Goal: Task Accomplishment & Management: Complete application form

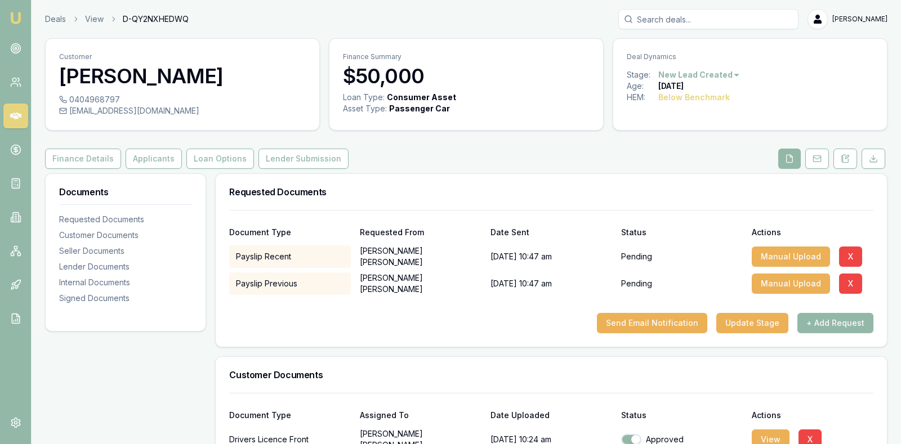
click at [20, 113] on icon at bounding box center [15, 115] width 11 height 11
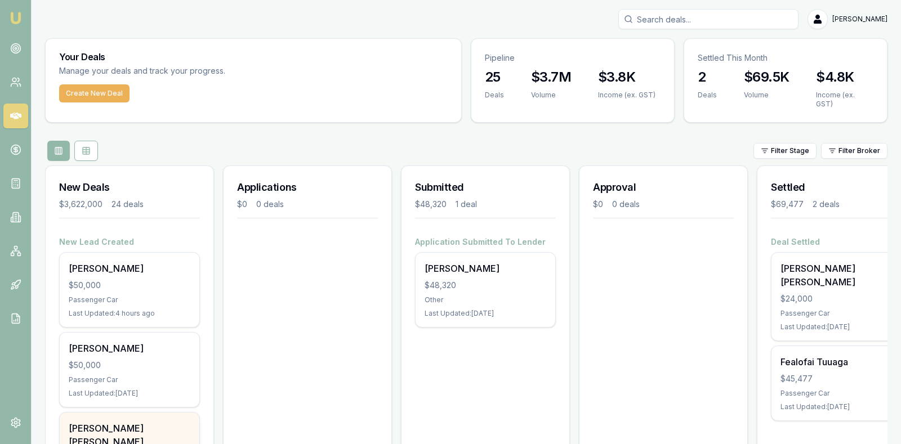
click at [136, 422] on div "[PERSON_NAME] [PERSON_NAME]" at bounding box center [130, 435] width 122 height 27
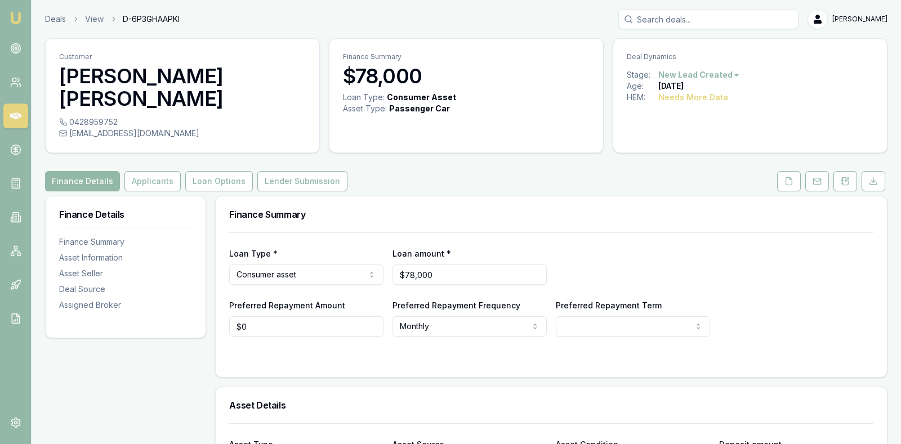
click at [739, 247] on div "Loan Type * Consumer asset Consumer loan Consumer asset Commercial loan Commerc…" at bounding box center [551, 266] width 644 height 38
click at [577, 171] on div "Finance Details Applicants Loan Options Lender Submission" at bounding box center [466, 181] width 842 height 20
click at [792, 177] on icon at bounding box center [788, 181] width 9 height 9
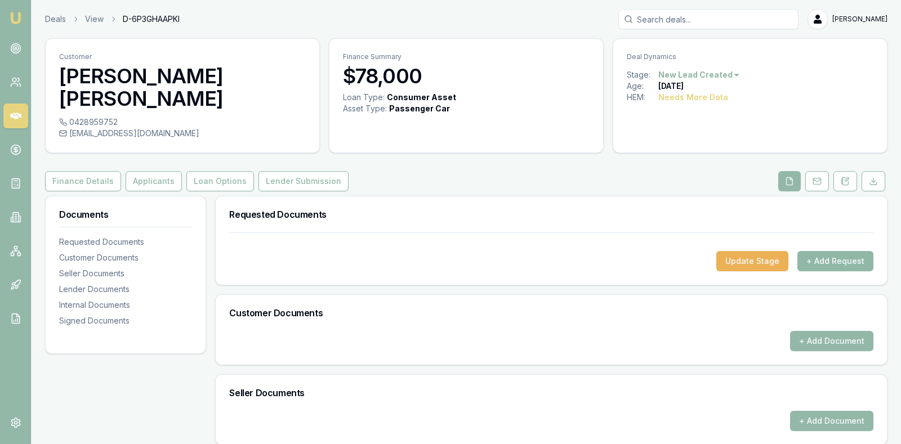
click at [826, 251] on button "+ Add Request" at bounding box center [835, 261] width 76 height 20
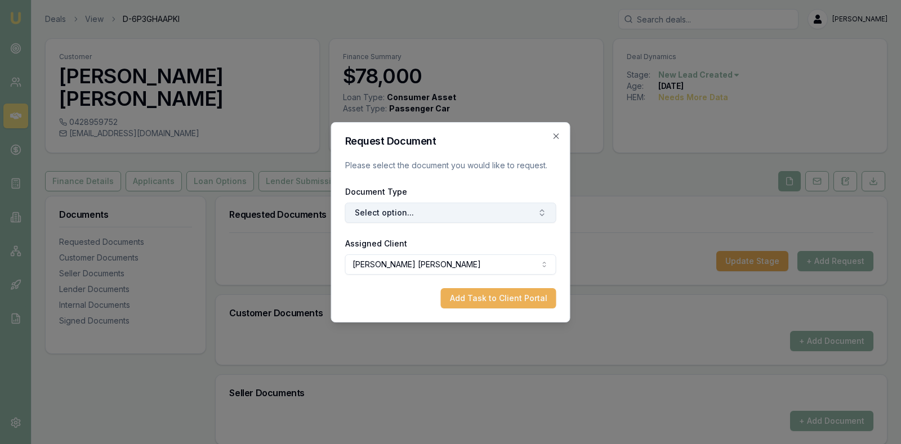
click at [529, 211] on button "Select option..." at bounding box center [450, 213] width 211 height 20
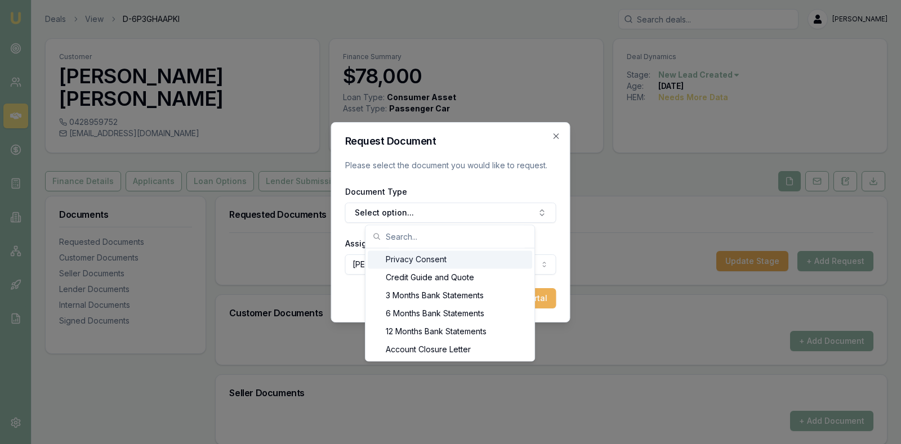
click at [453, 258] on div "Privacy Consent" at bounding box center [450, 260] width 164 height 18
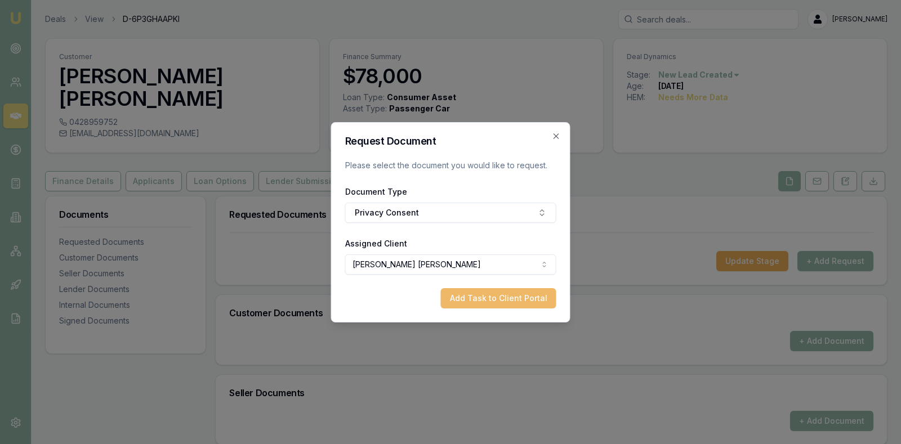
click at [469, 297] on button "Add Task to Client Portal" at bounding box center [498, 298] width 115 height 20
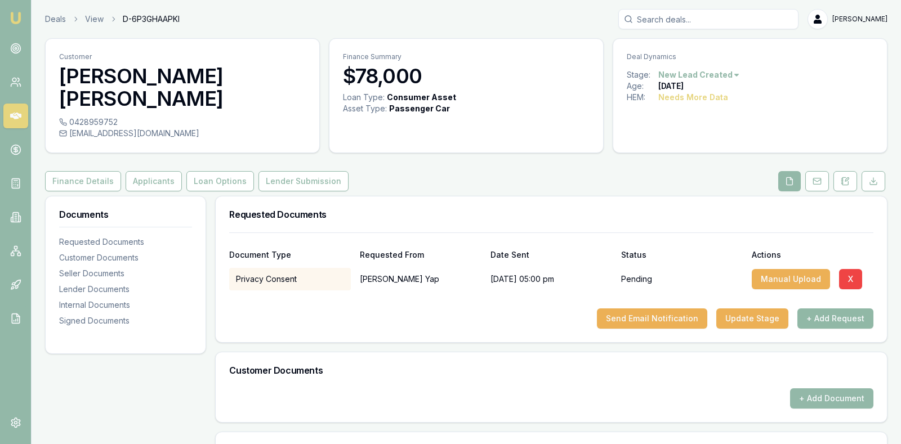
click at [818, 309] on button "+ Add Request" at bounding box center [835, 319] width 76 height 20
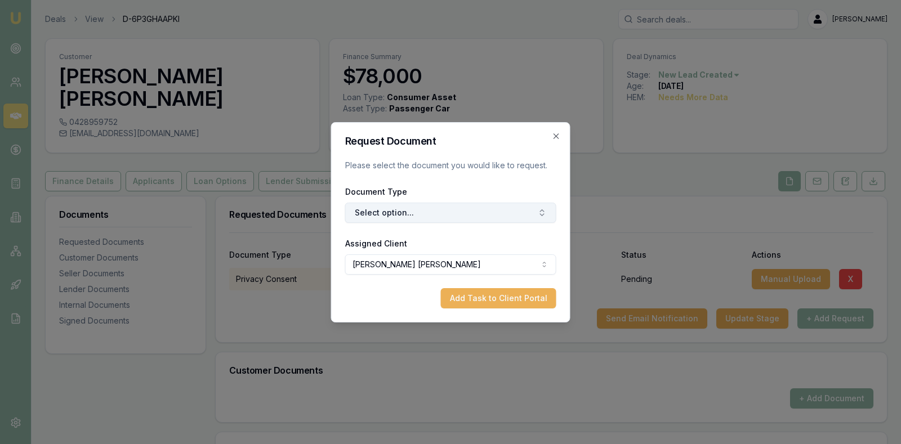
click at [518, 211] on button "Select option..." at bounding box center [450, 213] width 211 height 20
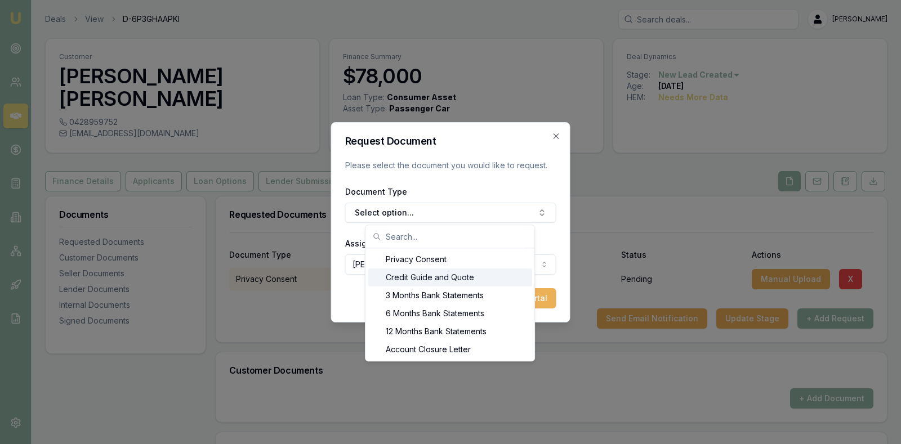
click at [477, 276] on div "Credit Guide and Quote" at bounding box center [450, 278] width 164 height 18
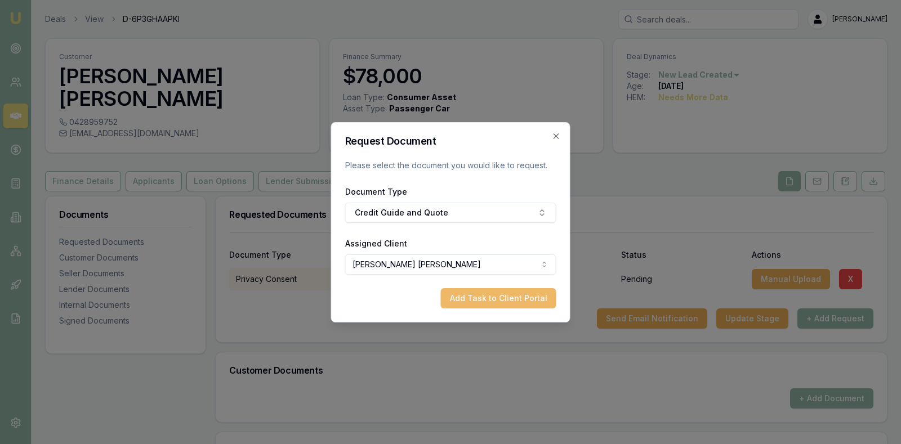
click at [485, 295] on button "Add Task to Client Portal" at bounding box center [498, 298] width 115 height 20
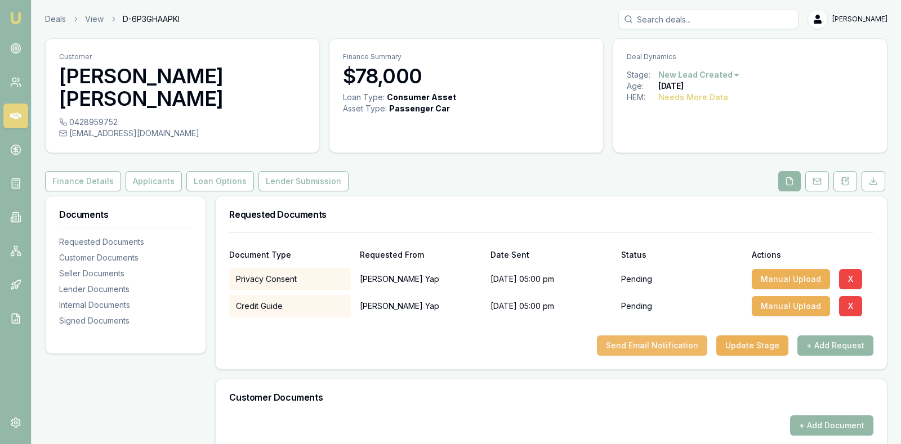
click at [676, 336] on button "Send Email Notification" at bounding box center [652, 346] width 110 height 20
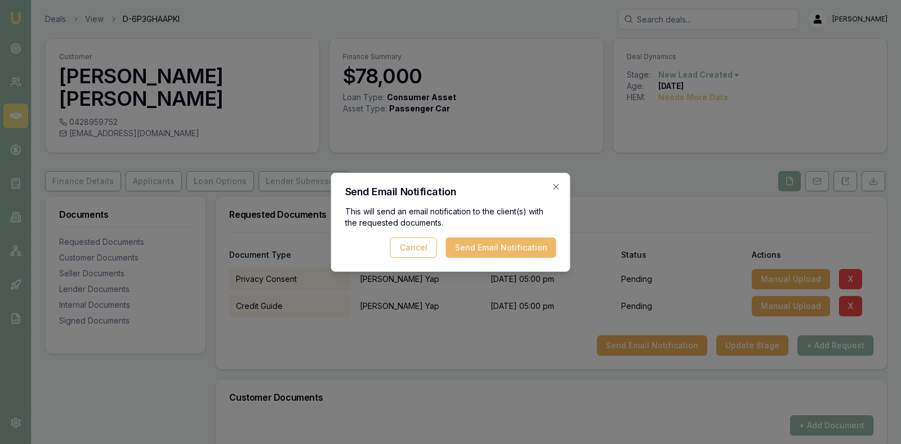
click at [493, 243] on button "Send Email Notification" at bounding box center [501, 248] width 110 height 20
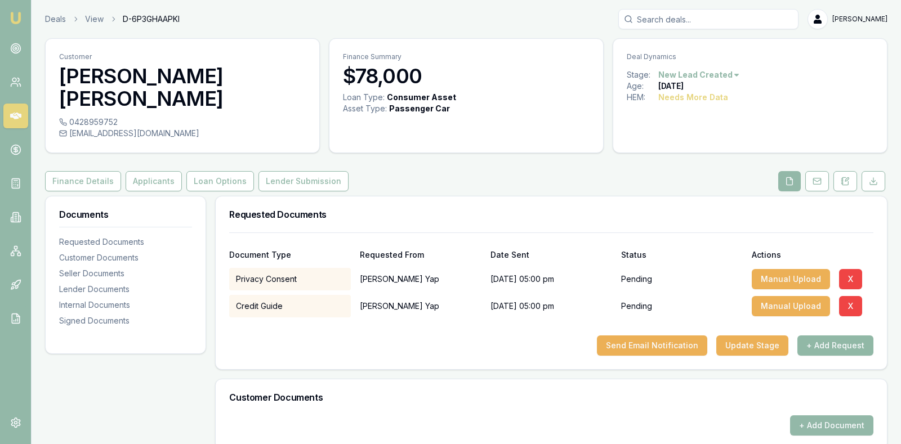
click at [819, 336] on button "+ Add Request" at bounding box center [835, 346] width 76 height 20
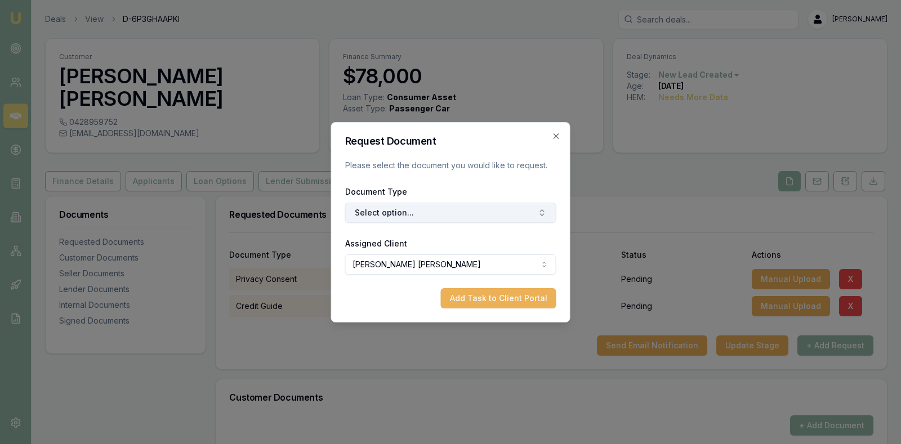
click at [435, 212] on button "Select option..." at bounding box center [450, 213] width 211 height 20
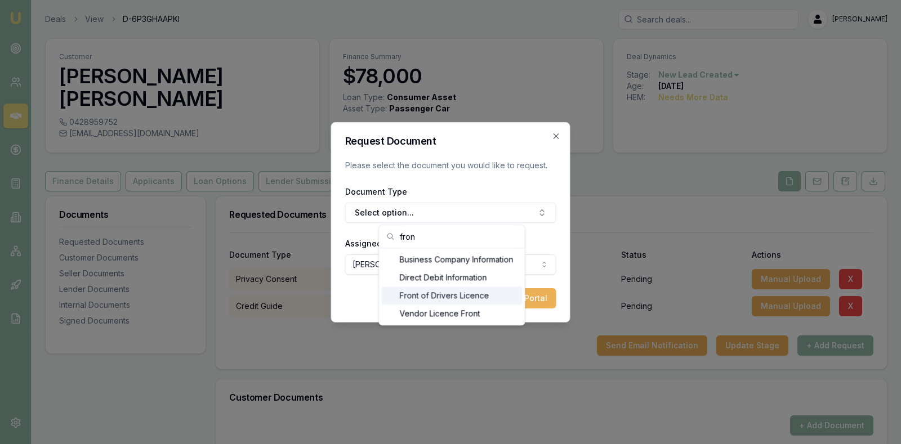
type input "fron"
click at [456, 296] on div "Front of Drivers Licence" at bounding box center [452, 296] width 141 height 18
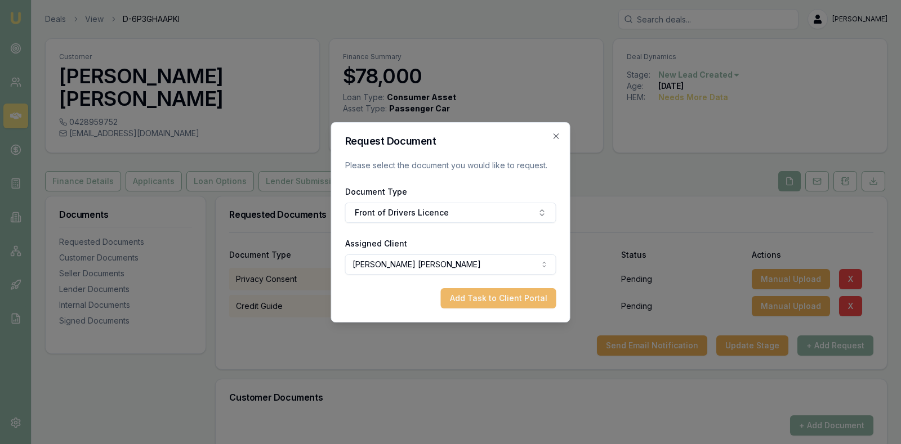
click at [476, 294] on button "Add Task to Client Portal" at bounding box center [498, 298] width 115 height 20
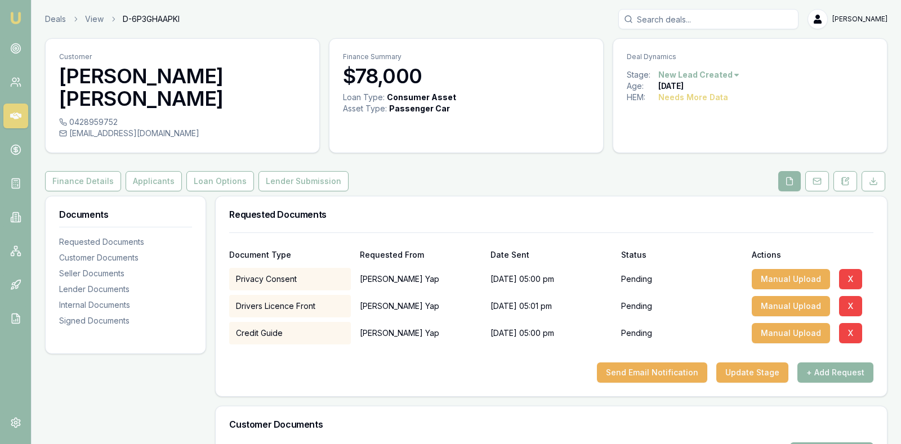
click at [850, 363] on button "+ Add Request" at bounding box center [835, 373] width 76 height 20
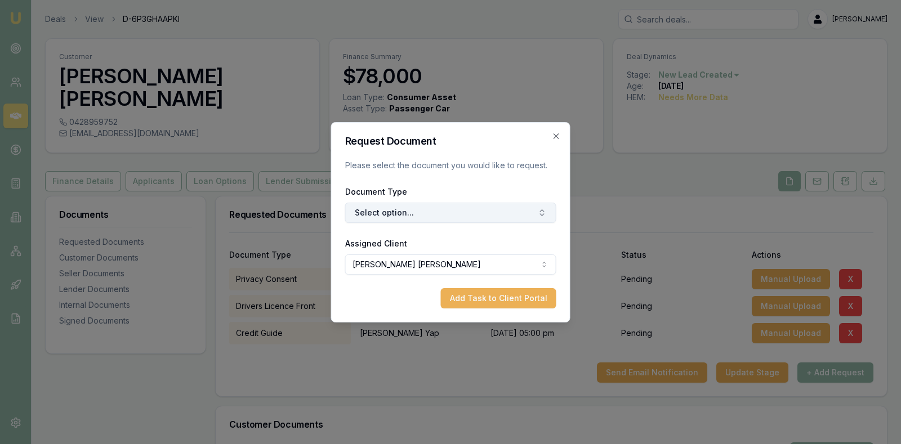
click at [468, 212] on button "Select option..." at bounding box center [450, 213] width 211 height 20
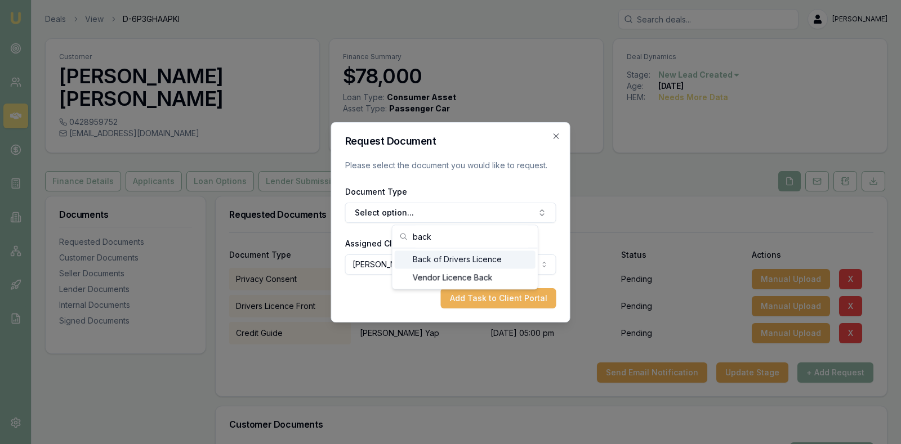
type input "back"
click at [476, 262] on div "Back of Drivers Licence" at bounding box center [465, 260] width 141 height 18
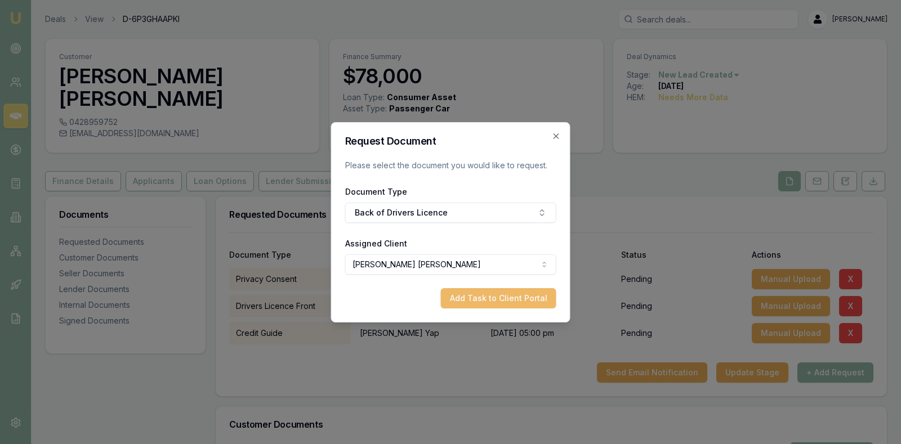
click at [490, 293] on button "Add Task to Client Portal" at bounding box center [498, 298] width 115 height 20
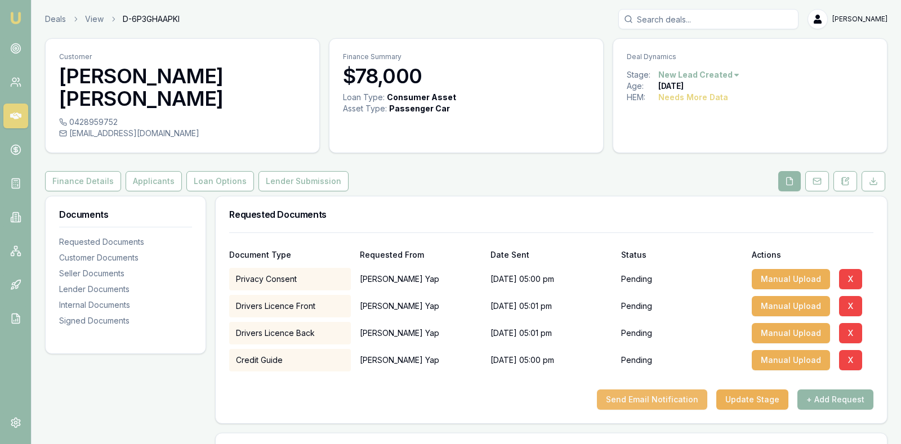
click at [643, 390] on button "Send Email Notification" at bounding box center [652, 400] width 110 height 20
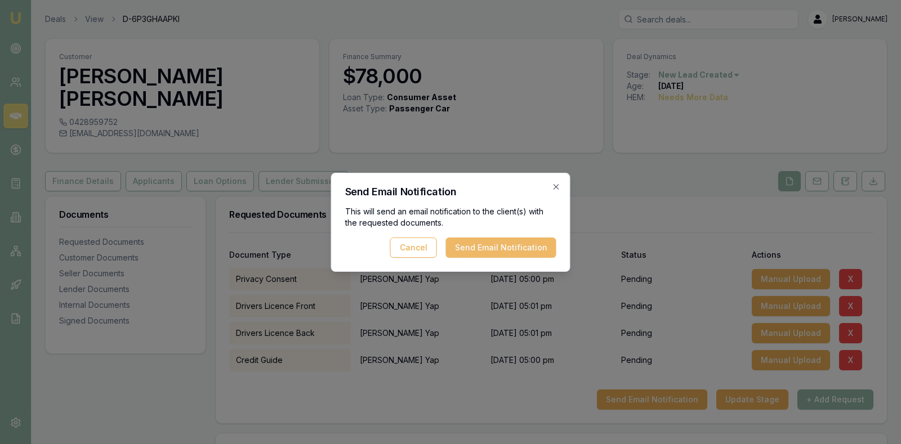
click at [524, 245] on button "Send Email Notification" at bounding box center [501, 248] width 110 height 20
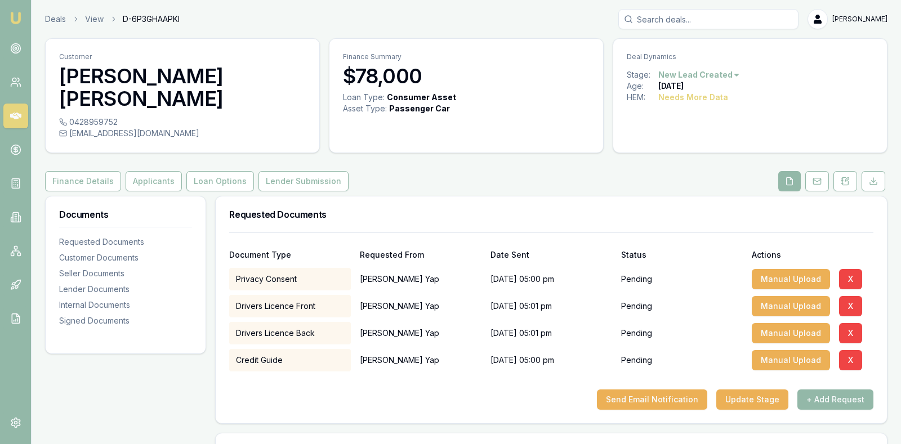
click at [17, 48] on icon at bounding box center [15, 48] width 11 height 11
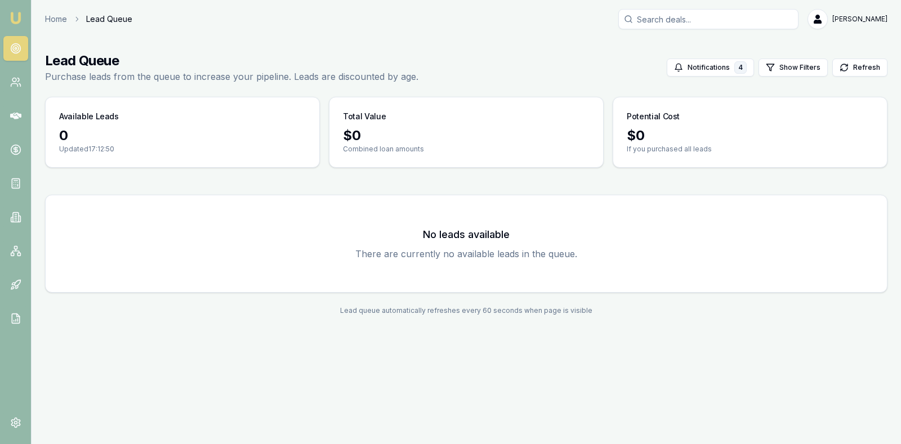
click at [184, 55] on h1 "Lead Queue" at bounding box center [231, 61] width 373 height 18
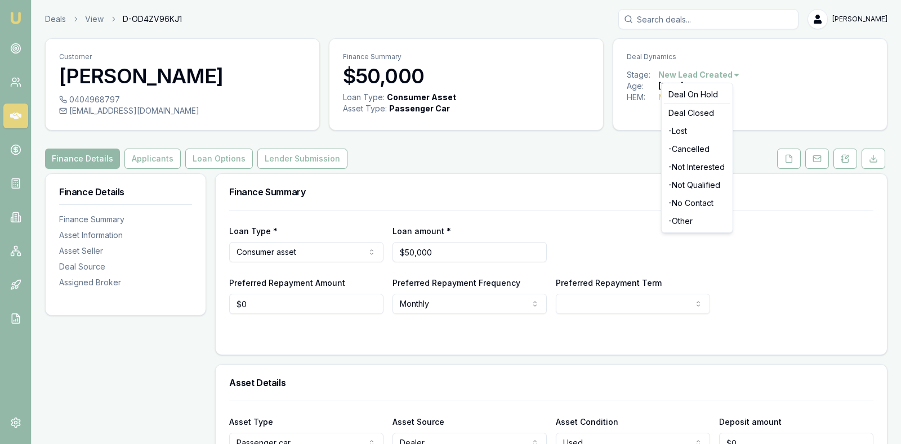
click at [730, 73] on html "Emu Broker Deals View D-OD4ZV96KJ1 Stevette Gelavis Toggle Menu Customer Tania …" at bounding box center [450, 222] width 901 height 444
click at [712, 112] on div "Deal Closed" at bounding box center [697, 113] width 66 height 18
click at [703, 115] on div "Deal Closed" at bounding box center [697, 113] width 66 height 18
click at [703, 114] on div "Deal Closed" at bounding box center [697, 113] width 66 height 18
click at [701, 110] on div "Deal Closed" at bounding box center [697, 113] width 66 height 18
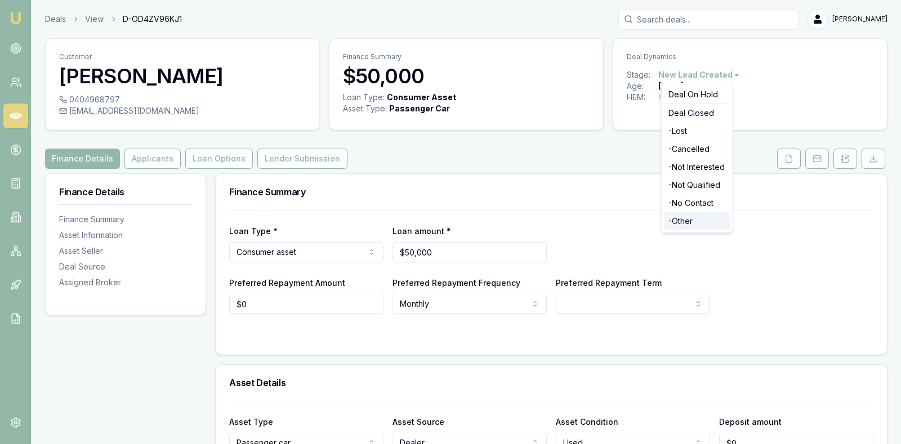
click at [692, 221] on div "- Other" at bounding box center [697, 221] width 66 height 18
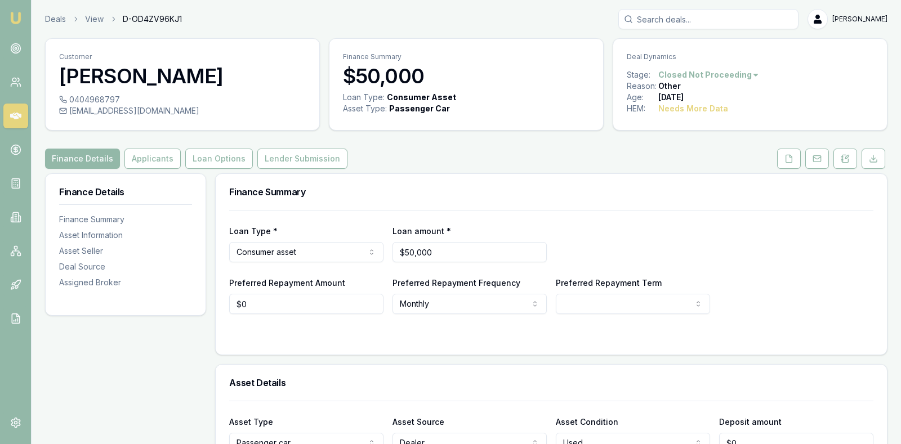
click at [15, 115] on icon at bounding box center [15, 115] width 11 height 11
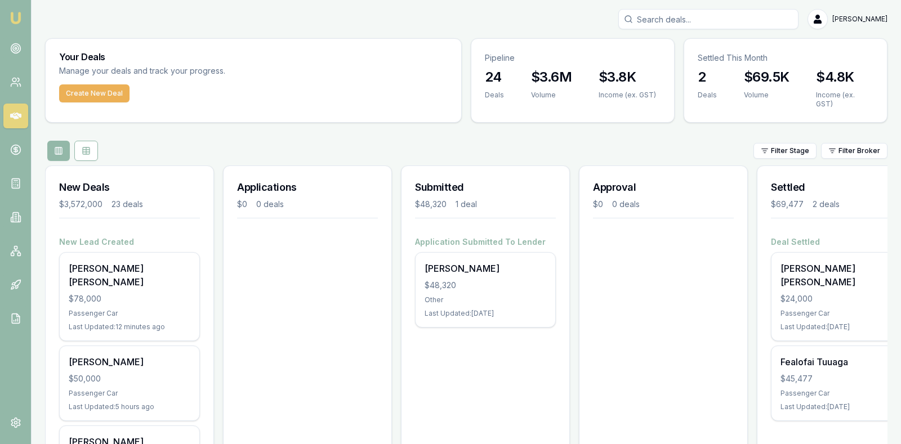
click at [17, 72] on link at bounding box center [15, 82] width 25 height 25
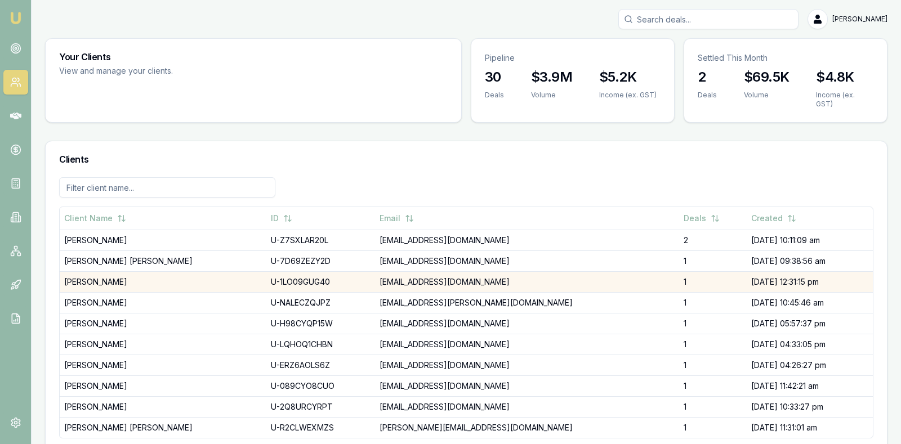
click at [480, 271] on td "asana2004@yahoo.com" at bounding box center [526, 281] width 303 height 21
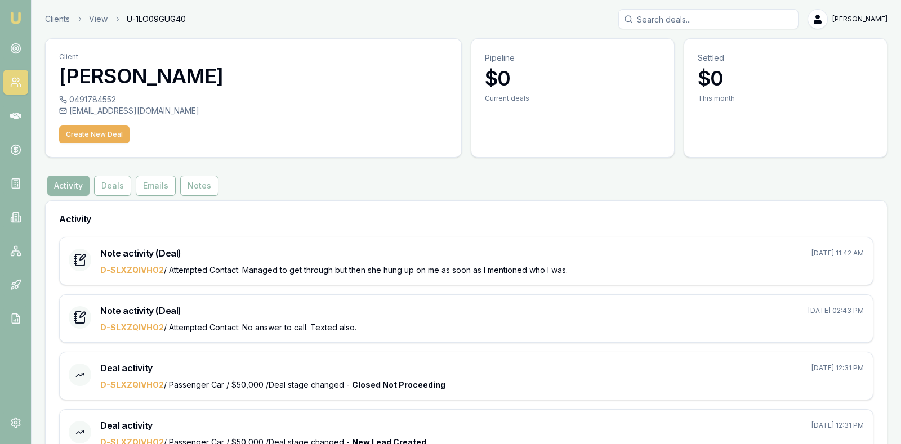
click at [12, 83] on icon at bounding box center [15, 82] width 11 height 11
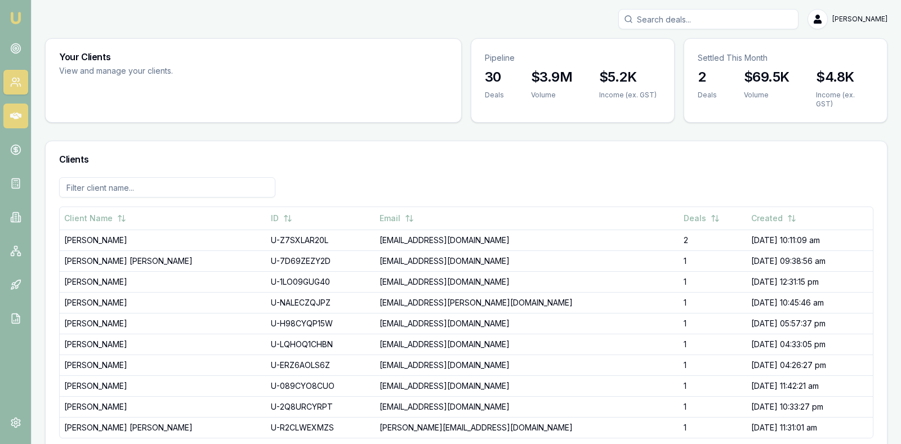
click at [16, 113] on icon at bounding box center [15, 116] width 11 height 7
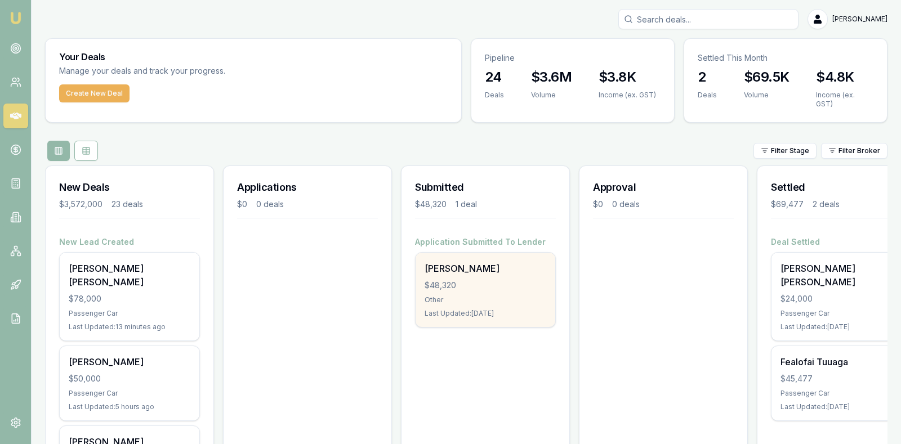
click at [455, 280] on div "$48,320" at bounding box center [486, 285] width 122 height 11
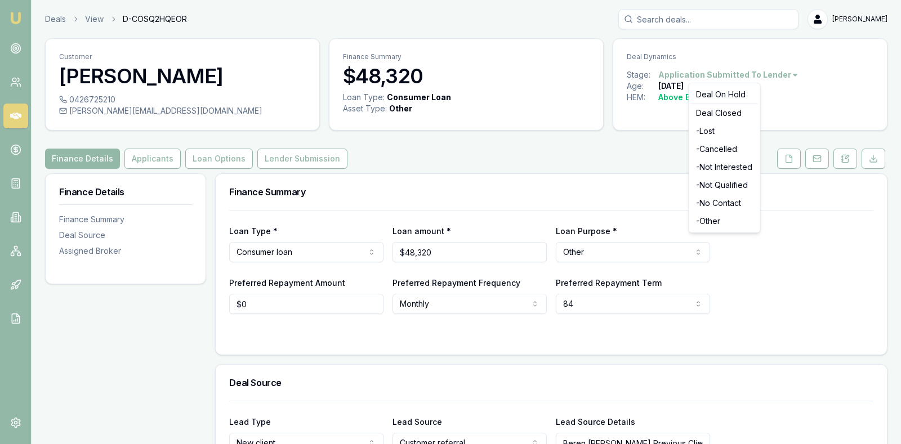
click at [785, 73] on html "Emu Broker Deals View D-COSQ2HQEOR [PERSON_NAME] Toggle Menu Customer [PERSON_N…" at bounding box center [450, 222] width 901 height 444
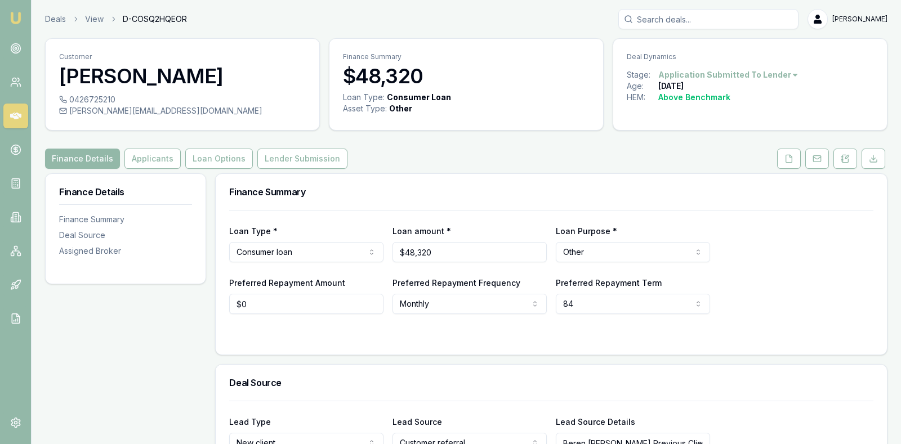
click at [801, 258] on div "Loan Type * Consumer loan Consumer loan Consumer asset Commercial loan Commerci…" at bounding box center [551, 243] width 644 height 38
type input "48320"
click at [474, 253] on input "48320" at bounding box center [469, 252] width 154 height 20
drag, startPoint x: 481, startPoint y: 254, endPoint x: 361, endPoint y: 243, distance: 120.4
click at [361, 243] on div "Loan Type * Consumer loan Consumer loan Consumer asset Commercial loan Commerci…" at bounding box center [551, 243] width 644 height 38
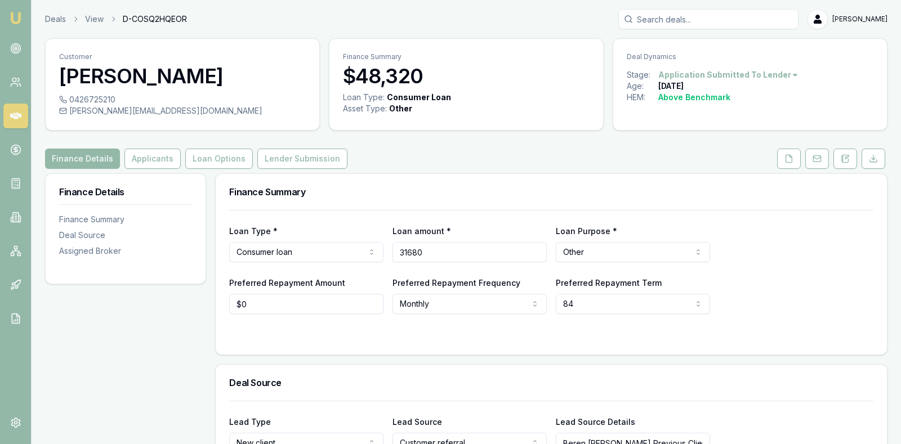
type input "$31,680"
click at [490, 226] on div "Loan amount * $31,680" at bounding box center [469, 243] width 154 height 38
click at [793, 293] on div "Preferred Repayment Amount $0 Preferred Repayment Frequency Monthly Weekly Fort…" at bounding box center [551, 295] width 644 height 38
click at [153, 155] on button "Applicants" at bounding box center [152, 159] width 56 height 20
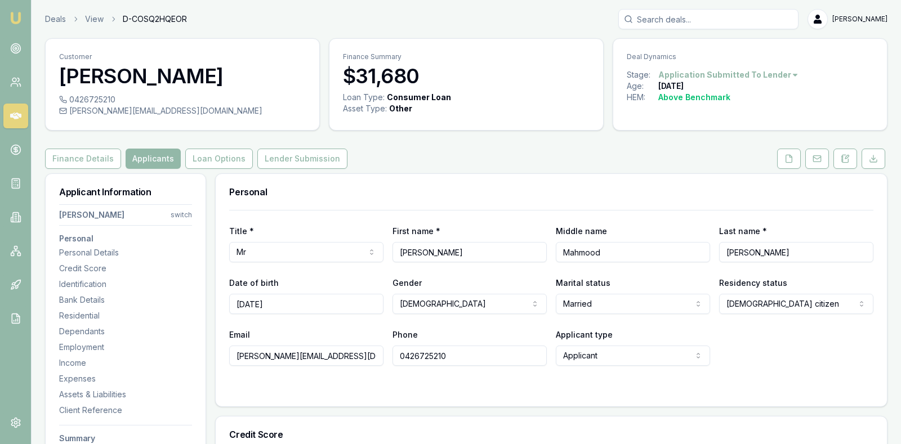
click at [440, 194] on h3 "Personal" at bounding box center [551, 191] width 644 height 9
click at [278, 158] on button "Lender Submission" at bounding box center [302, 159] width 90 height 20
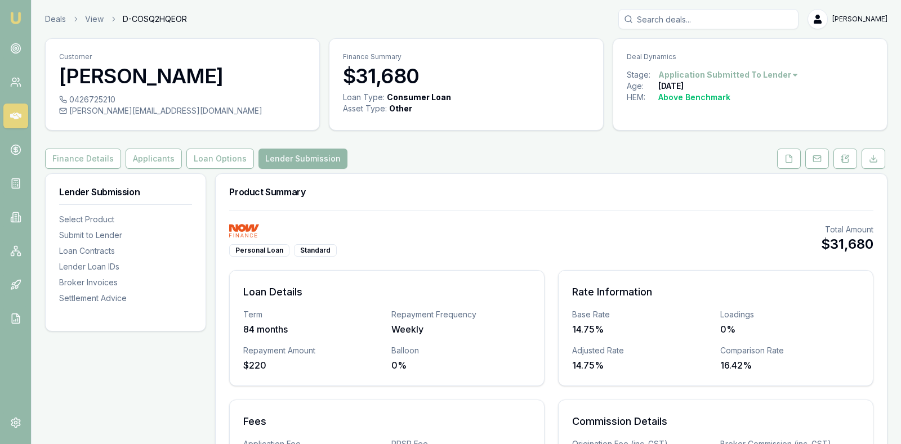
click at [519, 204] on div "Product Summary" at bounding box center [551, 192] width 671 height 36
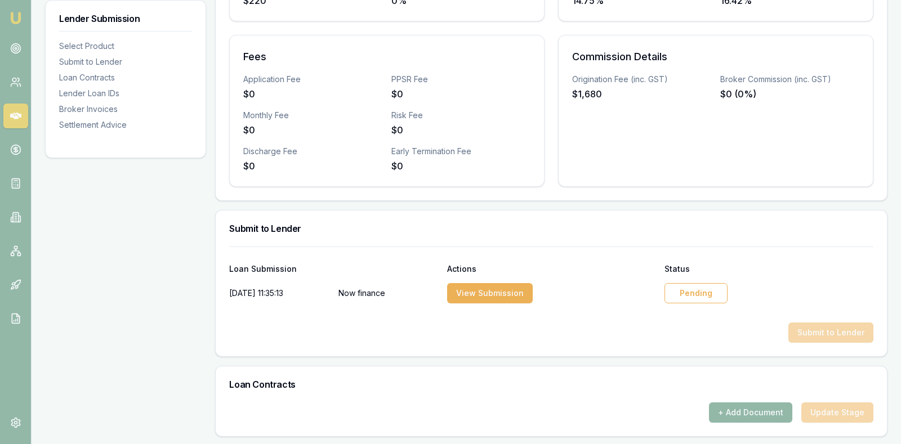
scroll to position [366, 0]
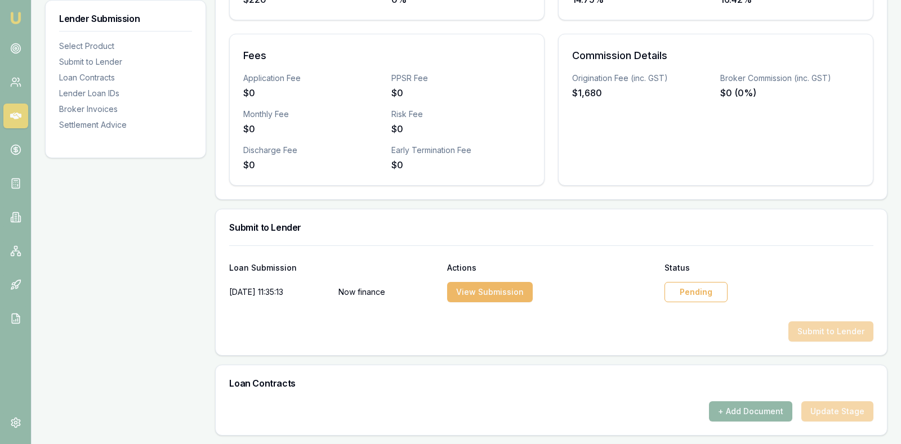
click at [497, 289] on button "View Submission" at bounding box center [490, 292] width 86 height 20
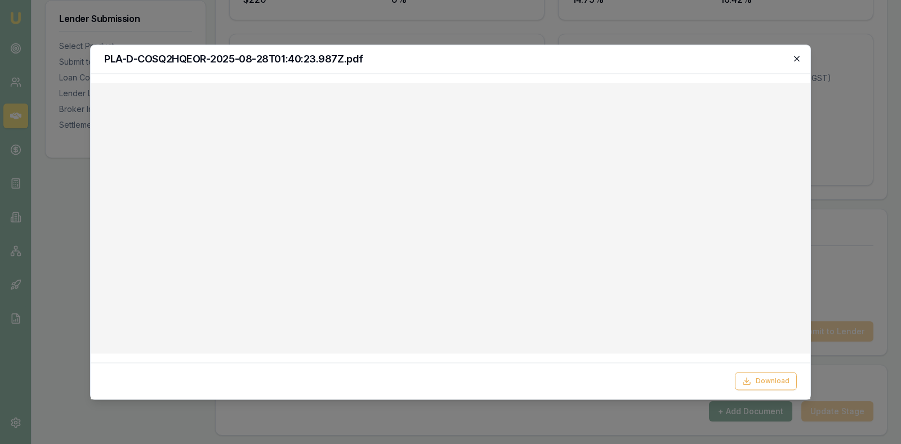
click at [797, 60] on icon "button" at bounding box center [796, 58] width 9 height 9
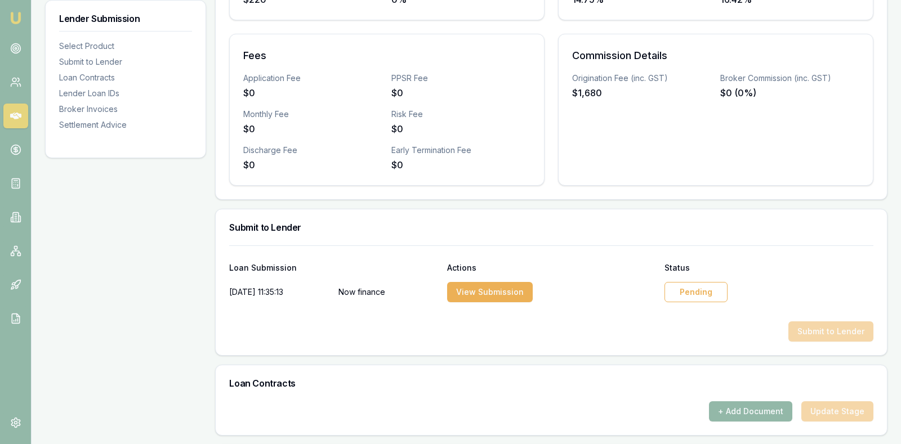
click at [696, 285] on div "Pending" at bounding box center [695, 292] width 63 height 20
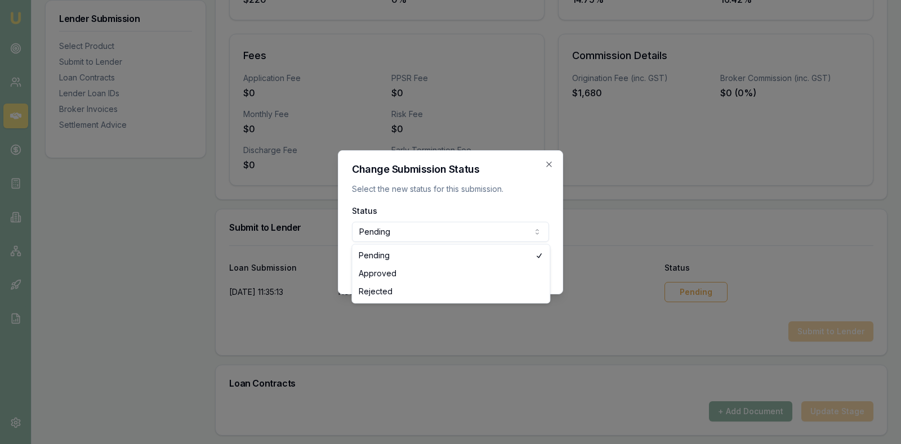
select select "APPROVED"
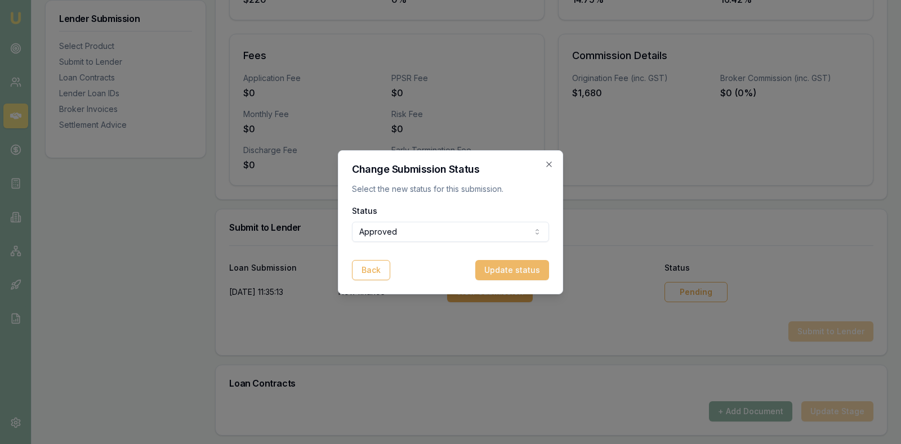
click at [504, 274] on button "Update status" at bounding box center [512, 270] width 74 height 20
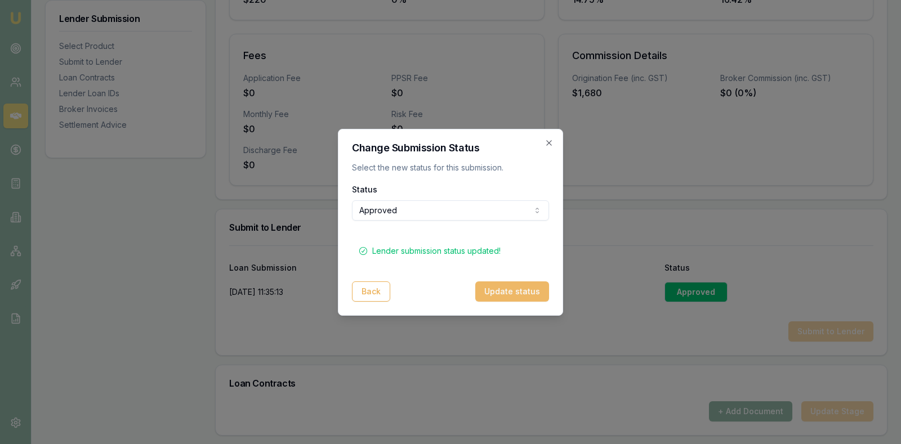
click at [503, 291] on button "Update status" at bounding box center [512, 292] width 74 height 20
click at [549, 134] on div "Change Submission Status Select the new status for this submission. Status Appr…" at bounding box center [450, 222] width 225 height 187
click at [550, 135] on div "Change Submission Status Select the new status for this submission. Status Appr…" at bounding box center [450, 222] width 225 height 187
click at [550, 140] on icon "button" at bounding box center [548, 143] width 9 height 9
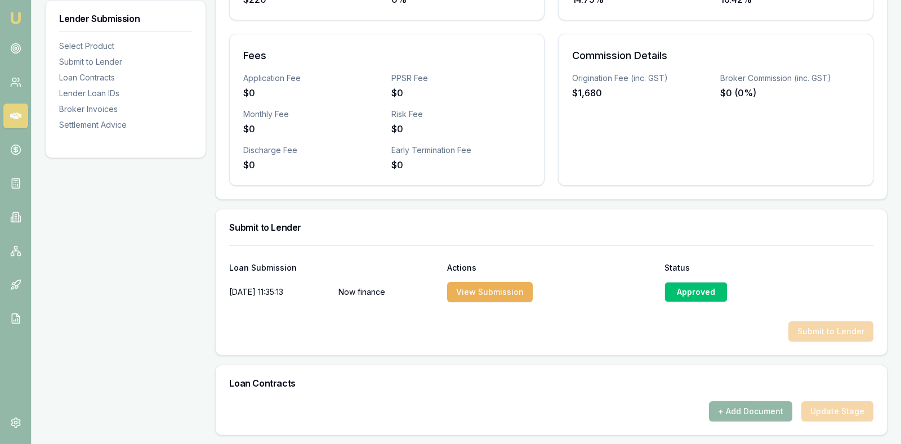
click at [563, 384] on h3 "Loan Contracts" at bounding box center [551, 383] width 644 height 9
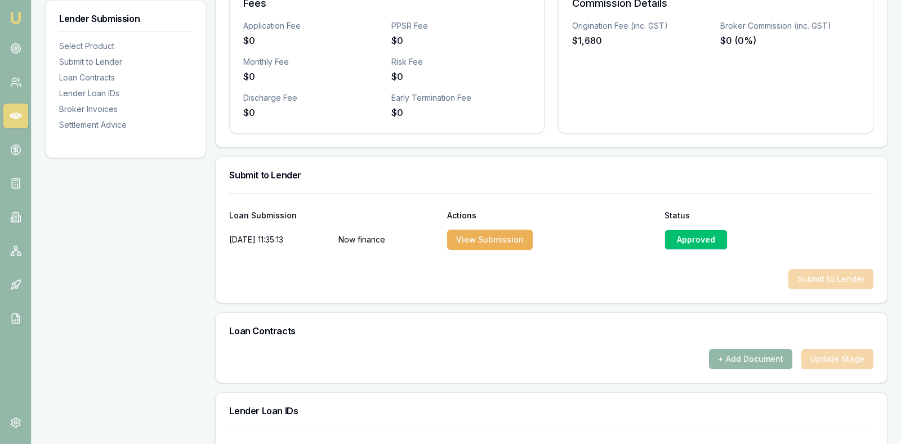
scroll to position [404, 0]
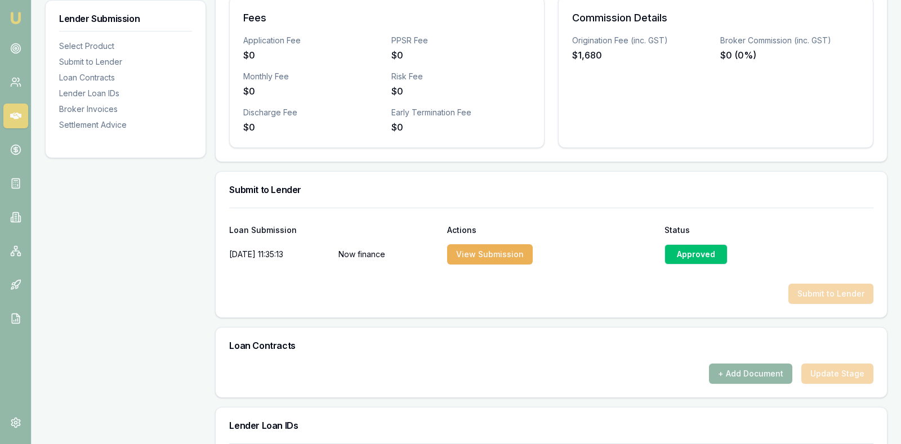
click at [16, 112] on icon at bounding box center [15, 115] width 11 height 11
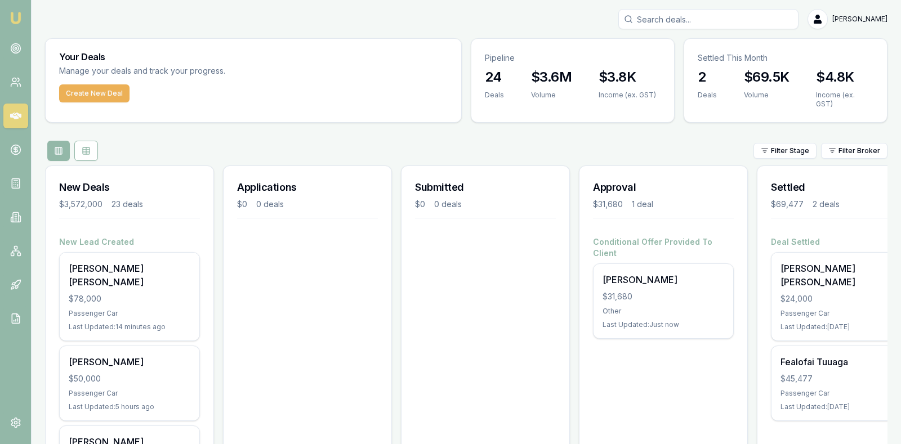
click at [21, 52] on link at bounding box center [15, 48] width 25 height 25
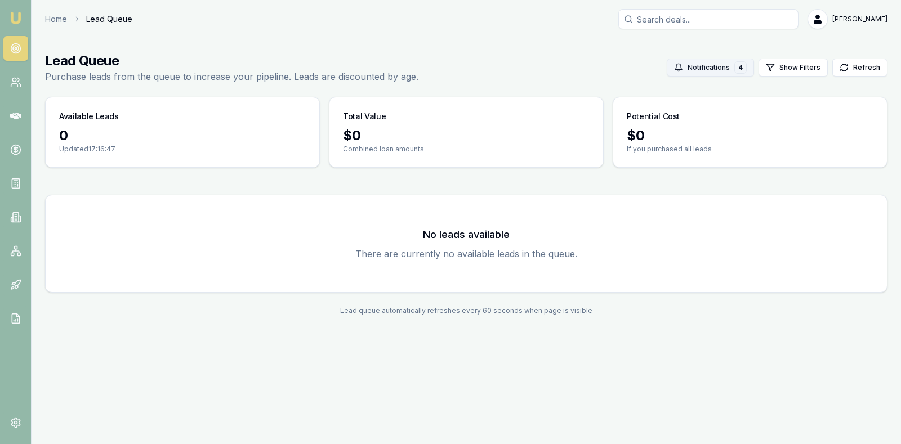
click at [705, 64] on button "Notifications 4" at bounding box center [710, 68] width 87 height 18
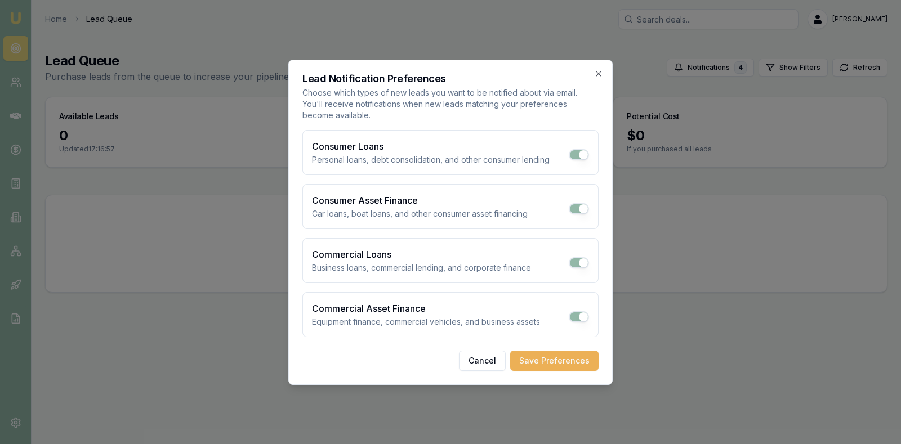
click at [583, 261] on button "Commercial Loans" at bounding box center [579, 262] width 20 height 11
checkbox input "false"
click at [555, 355] on button "Save Preferences" at bounding box center [554, 361] width 88 height 20
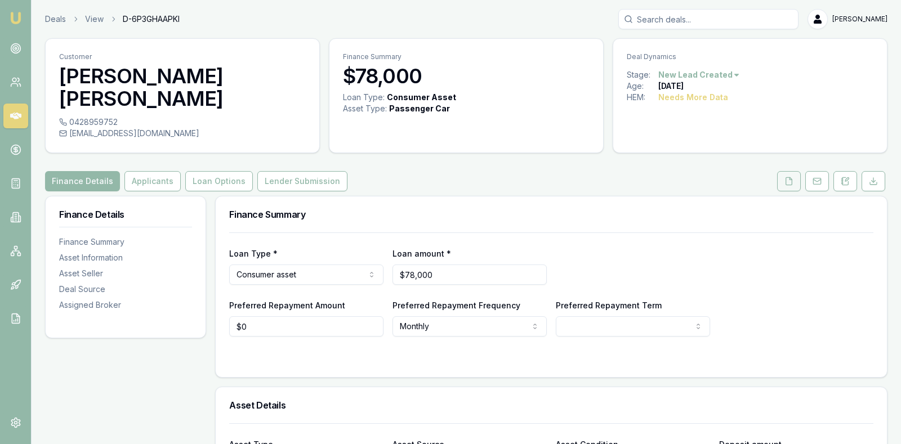
click at [797, 171] on button at bounding box center [789, 181] width 24 height 20
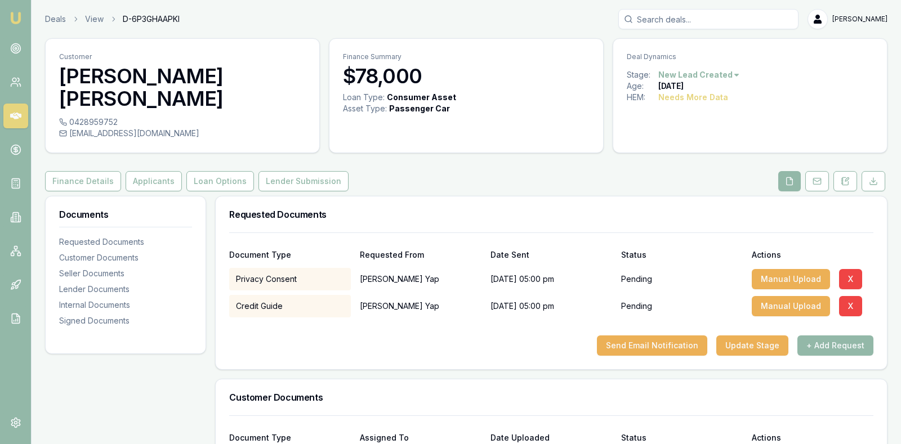
click at [798, 393] on h3 "Customer Documents" at bounding box center [551, 397] width 644 height 9
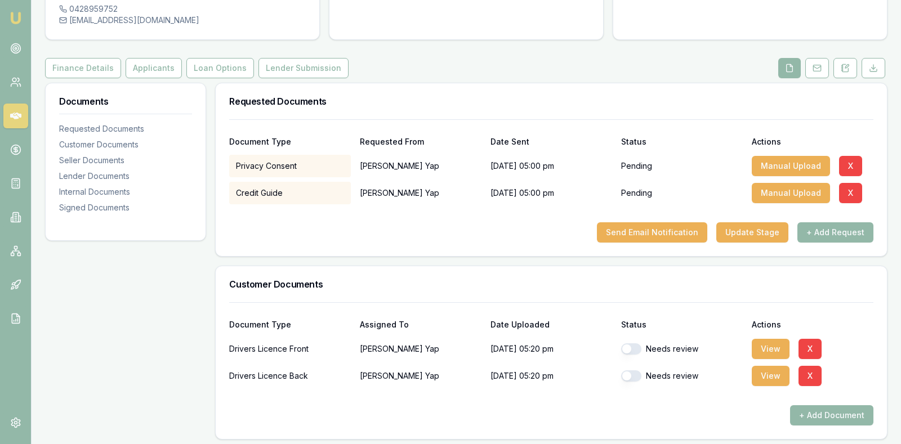
scroll to position [141, 0]
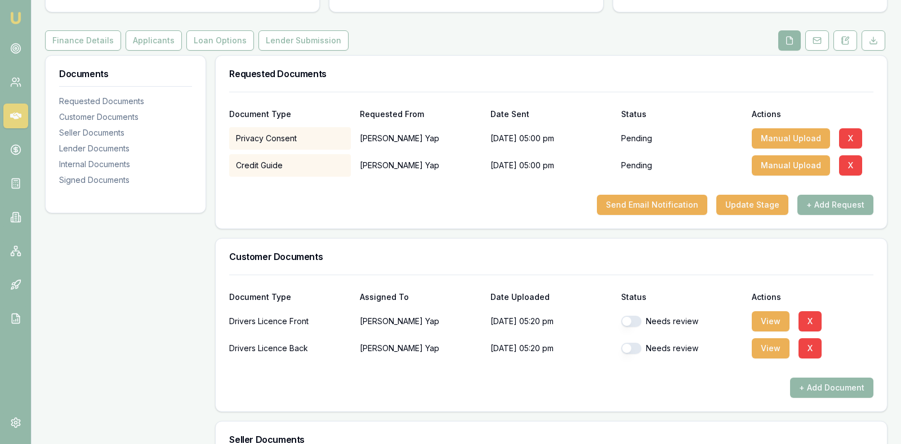
click at [623, 316] on button "button" at bounding box center [631, 321] width 20 height 11
checkbox input "true"
click at [629, 343] on button "button" at bounding box center [631, 348] width 20 height 11
checkbox input "true"
click at [766, 311] on button "View" at bounding box center [771, 321] width 38 height 20
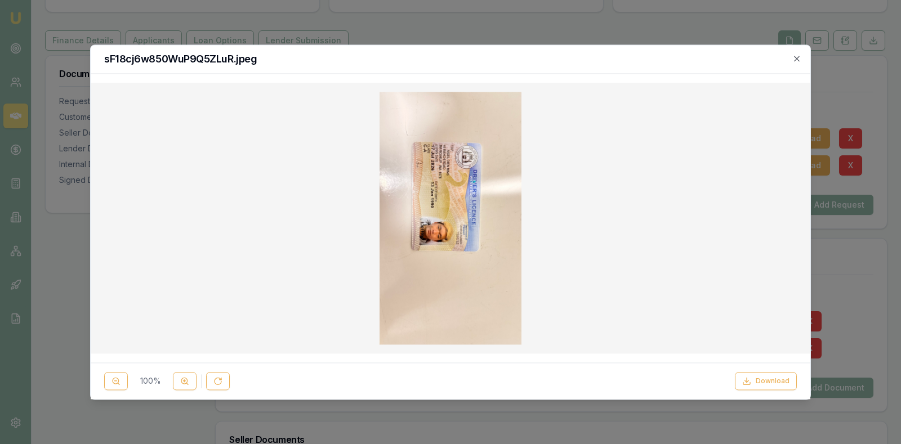
click at [468, 213] on img at bounding box center [450, 218] width 142 height 253
click at [761, 382] on button "Download" at bounding box center [766, 381] width 62 height 18
click at [796, 52] on div "sF18cj6w850WuP9Q5ZLuR.jpeg" at bounding box center [451, 59] width 720 height 29
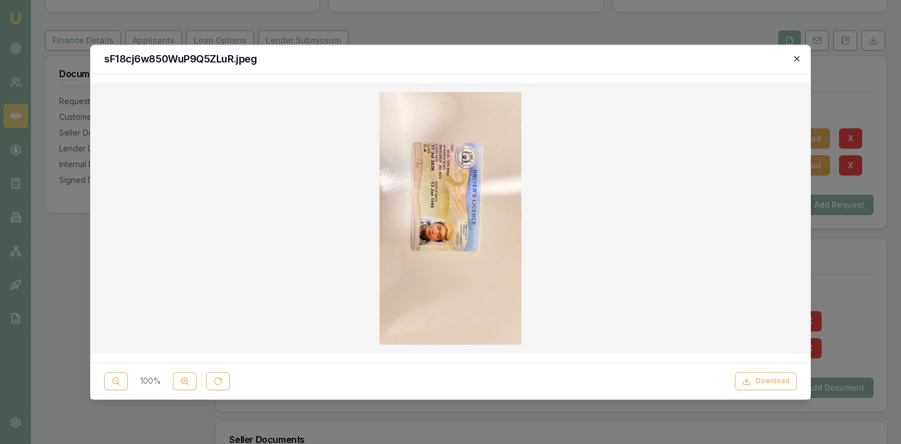
click at [797, 59] on icon "button" at bounding box center [796, 58] width 5 height 5
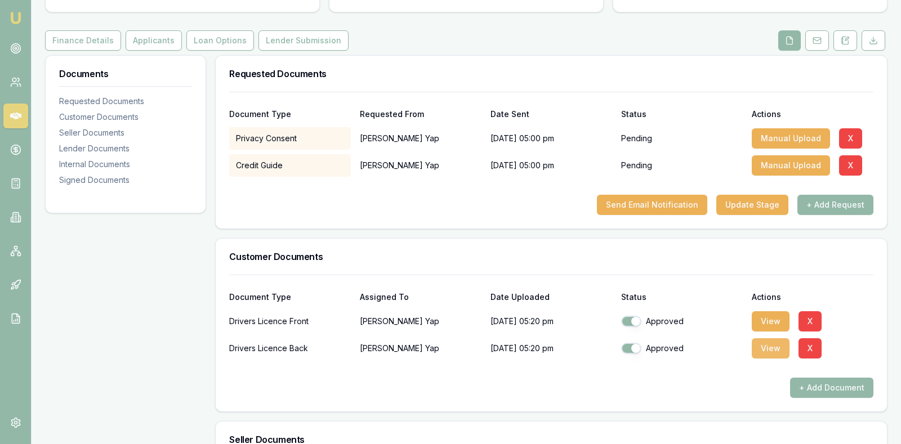
click at [770, 338] on button "View" at bounding box center [771, 348] width 38 height 20
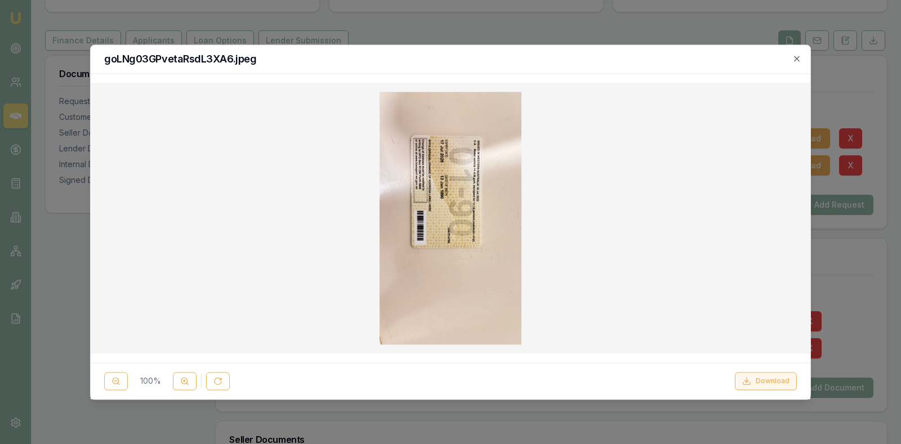
click at [767, 381] on button "Download" at bounding box center [766, 381] width 62 height 18
click at [607, 24] on div at bounding box center [450, 222] width 901 height 444
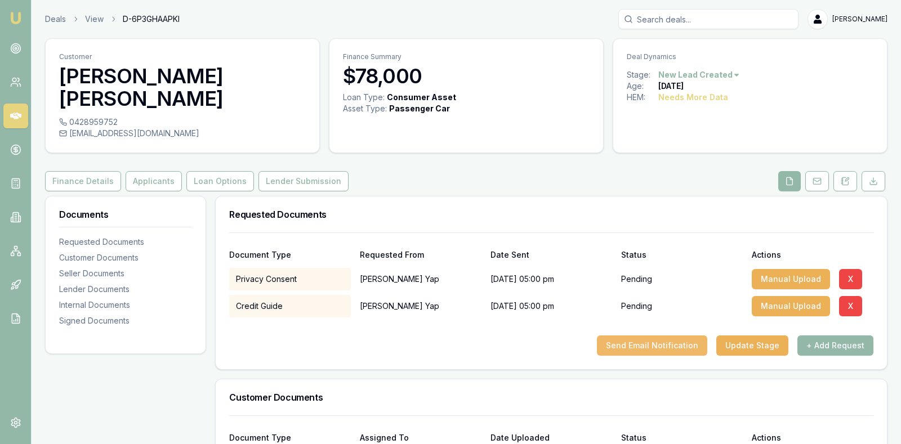
click at [669, 336] on button "Send Email Notification" at bounding box center [652, 346] width 110 height 20
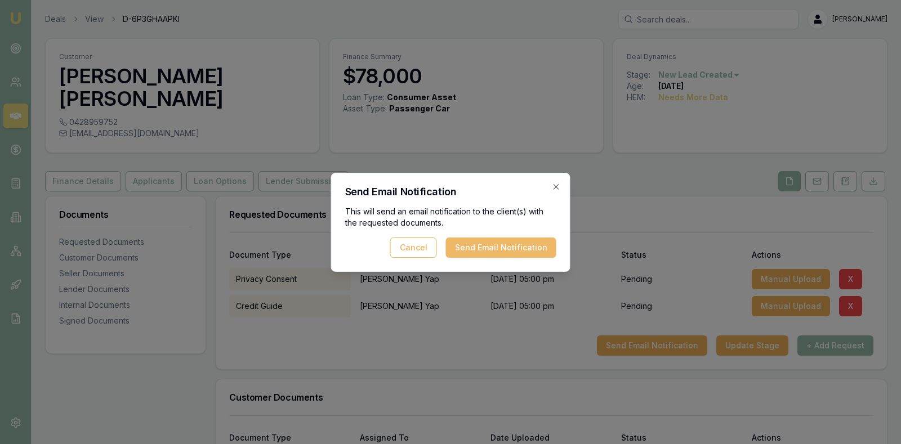
click at [525, 240] on button "Send Email Notification" at bounding box center [501, 248] width 110 height 20
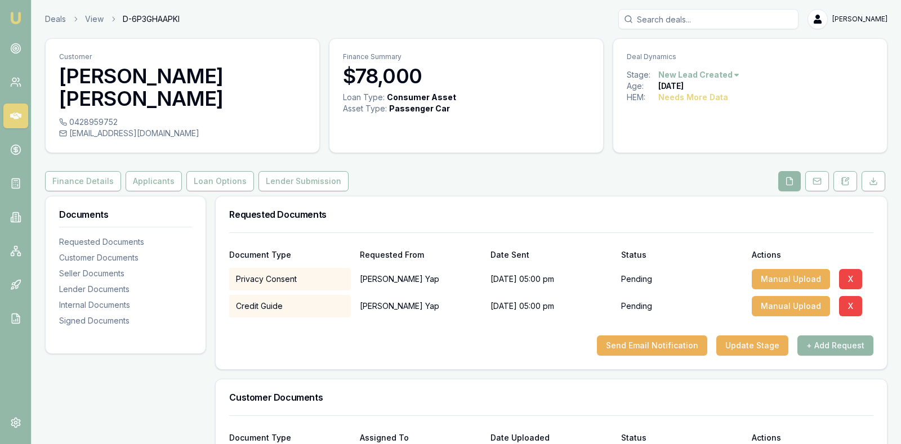
click at [528, 171] on div "Finance Details Applicants Loan Options Lender Submission" at bounding box center [466, 181] width 842 height 20
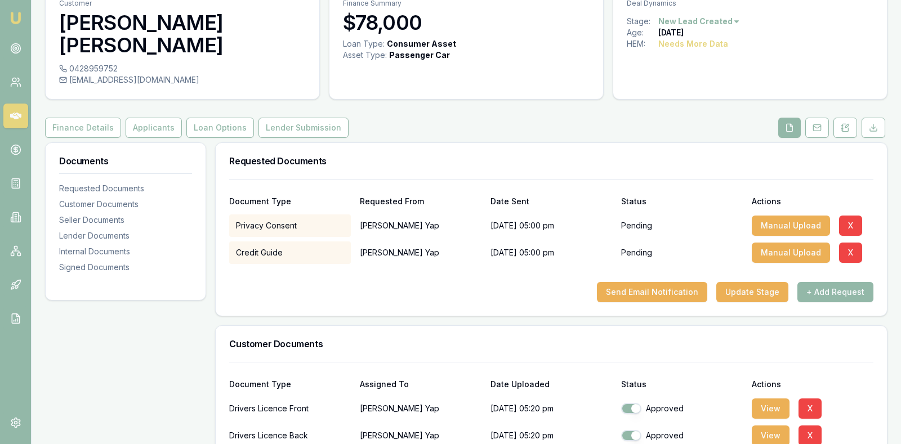
scroll to position [56, 0]
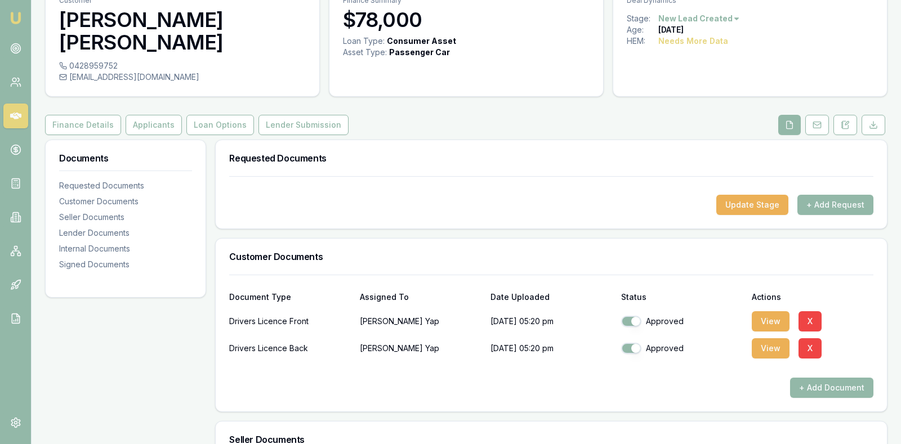
click at [571, 115] on div "Finance Details Applicants Loan Options Lender Submission" at bounding box center [466, 125] width 842 height 20
click at [506, 85] on div "Customer [PERSON_NAME] [PERSON_NAME] 0428959752 [EMAIL_ADDRESS][DOMAIN_NAME] Fi…" at bounding box center [466, 408] width 842 height 853
checkbox input "true"
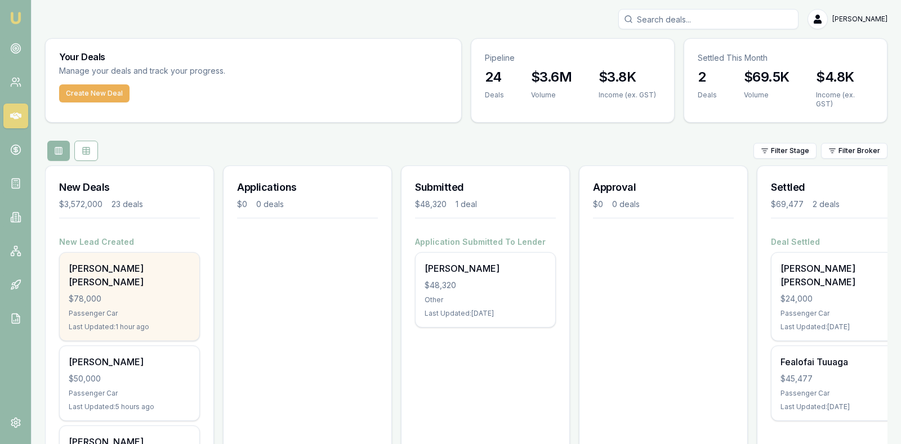
click at [136, 293] on div "$78,000" at bounding box center [130, 298] width 122 height 11
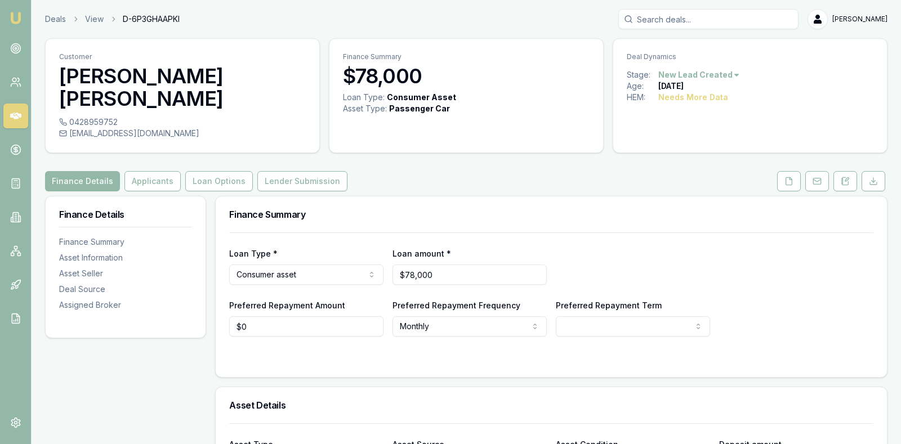
click at [775, 267] on div "Loan Type * Consumer asset Consumer loan Consumer asset Commercial loan Commerc…" at bounding box center [551, 285] width 644 height 104
click at [646, 204] on div "Finance Summary" at bounding box center [551, 215] width 671 height 36
click at [786, 177] on icon at bounding box center [788, 181] width 9 height 9
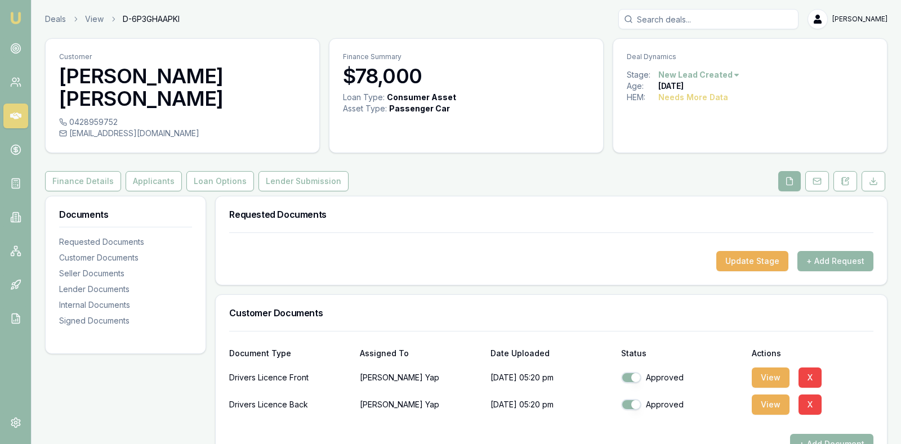
click at [532, 171] on div "Finance Details Applicants Loan Options Lender Submission" at bounding box center [466, 181] width 842 height 20
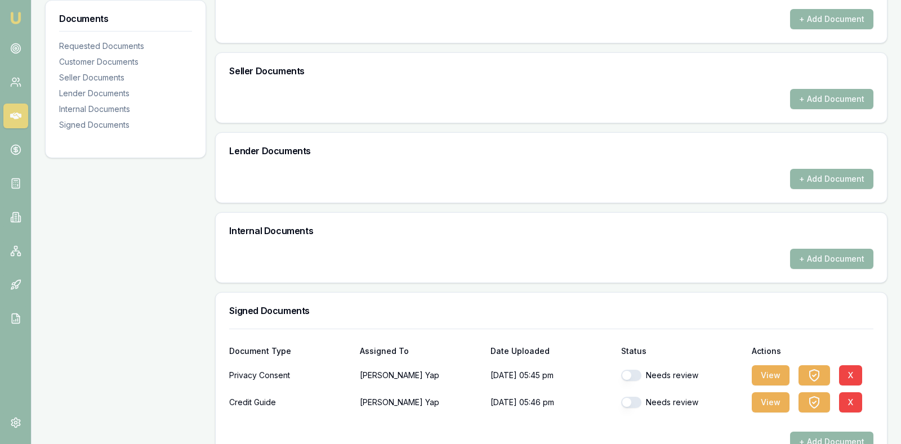
scroll to position [431, 0]
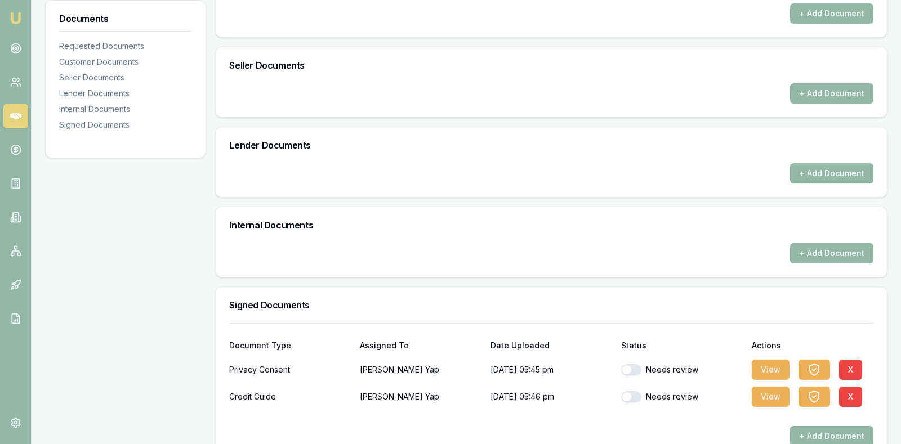
click at [624, 364] on button "button" at bounding box center [631, 369] width 20 height 11
checkbox input "true"
click at [629, 391] on button "button" at bounding box center [631, 396] width 20 height 11
checkbox input "true"
click at [581, 426] on div "+ Add Document" at bounding box center [551, 436] width 644 height 20
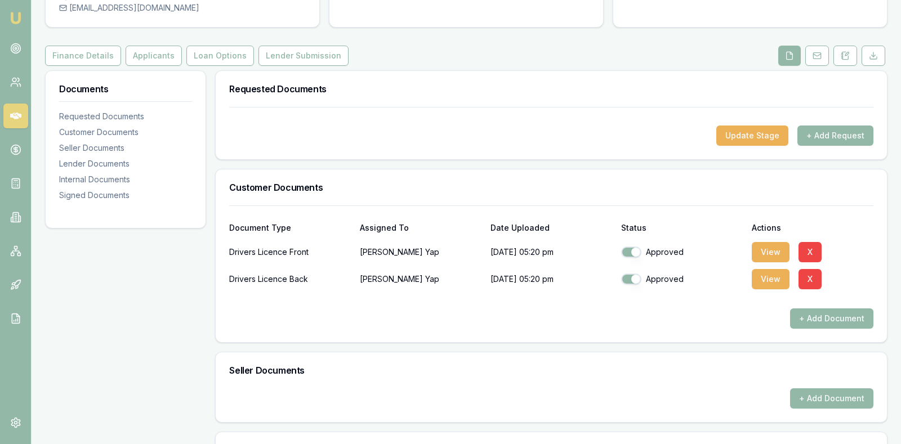
scroll to position [121, 0]
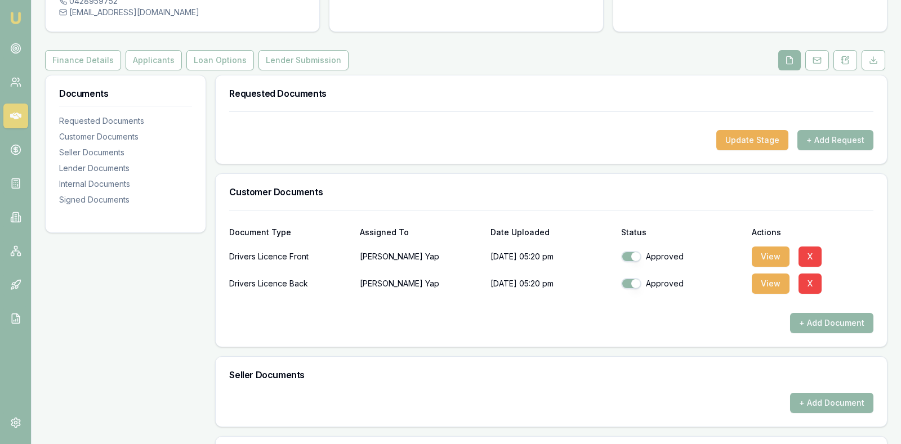
click at [487, 393] on div "+ Add Document" at bounding box center [551, 403] width 644 height 20
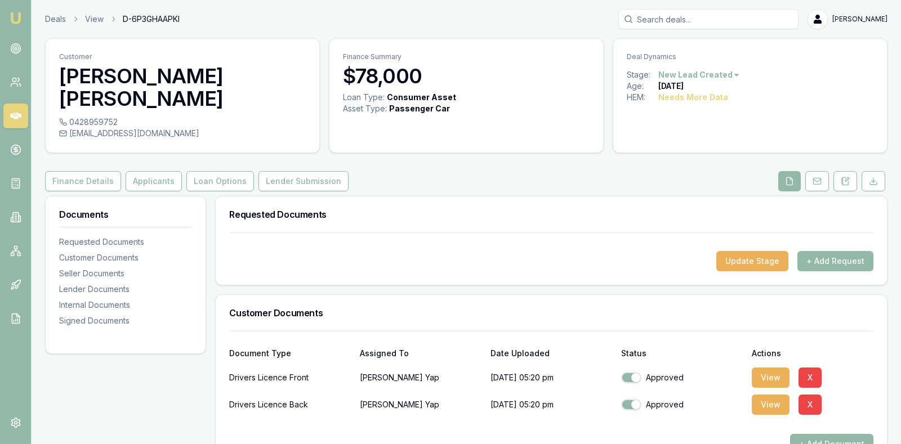
scroll to position [0, 0]
click at [149, 171] on button "Applicants" at bounding box center [154, 181] width 56 height 20
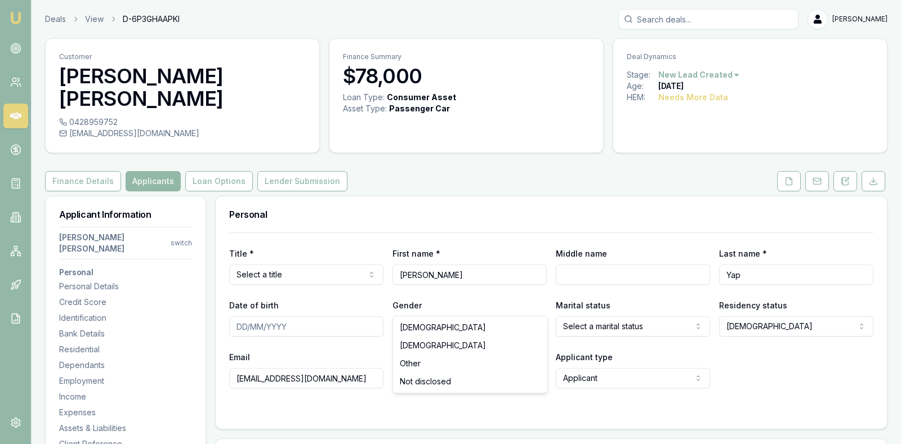
click at [520, 297] on html "Emu Broker Deals View D-6P3GHAAPKI Stevette Gelavis Toggle Menu Customer Nigel …" at bounding box center [450, 222] width 901 height 444
click at [605, 305] on html "Emu Broker Deals View D-6P3GHAAPKI Stevette Gelavis Toggle Menu Customer Nigel …" at bounding box center [450, 222] width 901 height 444
click at [801, 300] on html "Emu Broker Deals View D-6P3GHAAPKI Stevette Gelavis Toggle Menu Customer Nigel …" at bounding box center [450, 222] width 901 height 444
select select "VISA_HOLDER"
click at [237, 316] on input "Date of birth" at bounding box center [306, 326] width 154 height 20
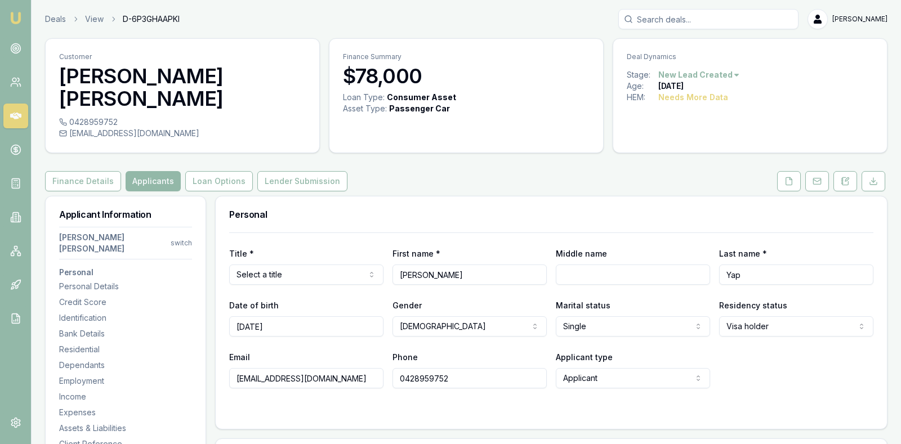
type input "13/01/1990"
click at [367, 407] on div at bounding box center [551, 411] width 644 height 9
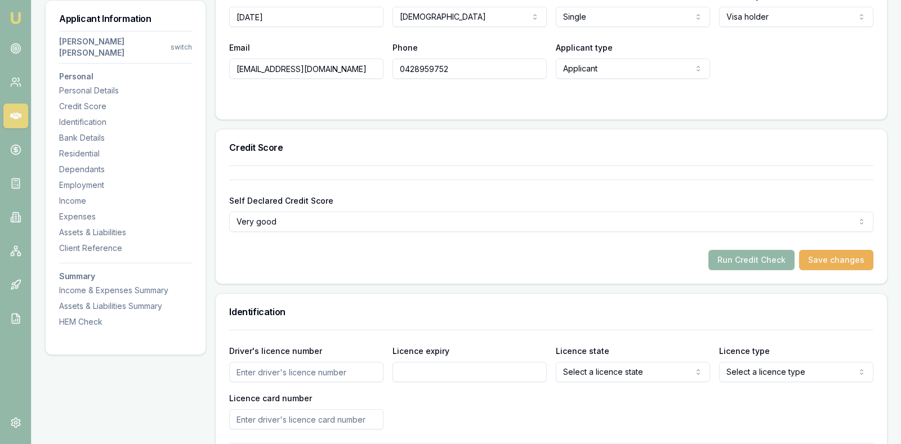
scroll to position [338, 0]
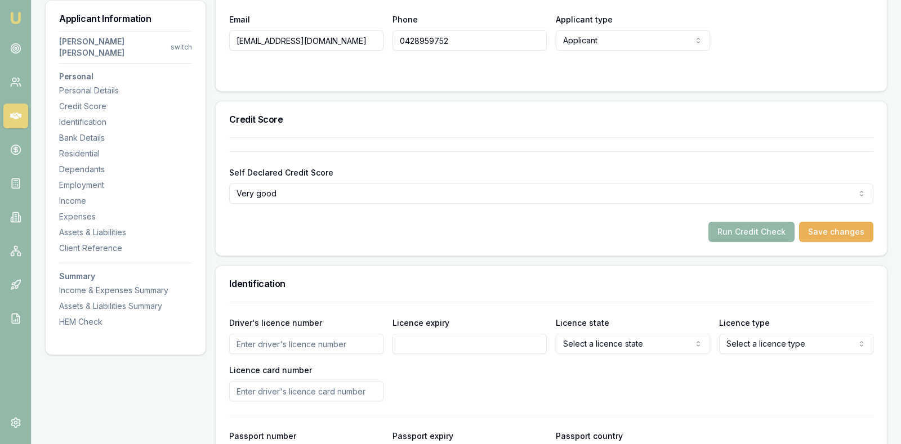
click at [340, 334] on input "Driver's licence number" at bounding box center [306, 344] width 154 height 20
type input "7954753"
click at [477, 334] on input "Licence expiry" at bounding box center [469, 344] width 154 height 20
click at [407, 334] on input "17072026" at bounding box center [469, 344] width 154 height 20
click at [421, 334] on input "17/072026" at bounding box center [469, 344] width 154 height 20
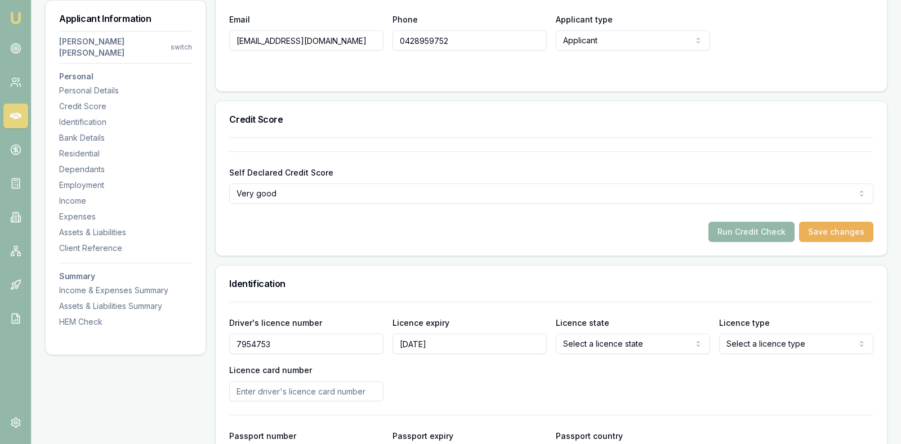
type input "17/07/2026"
select select "VIC"
select select "OPEN_LICENCE"
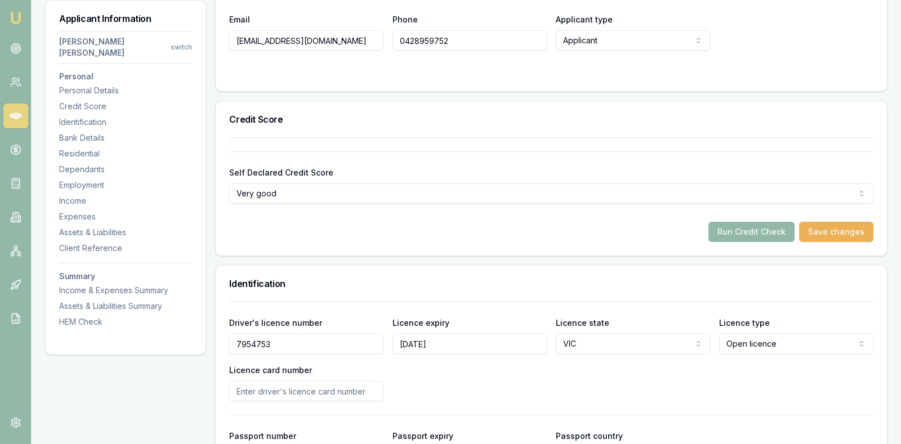
click at [356, 381] on input "Licence card number" at bounding box center [306, 391] width 154 height 20
click at [363, 381] on input "Licence card number" at bounding box center [306, 391] width 154 height 20
type input "LO47514799"
click at [515, 368] on div "Driver's licence number 7954753 Licence expiry 17/07/2026 Licence state VIC NSW…" at bounding box center [551, 359] width 644 height 86
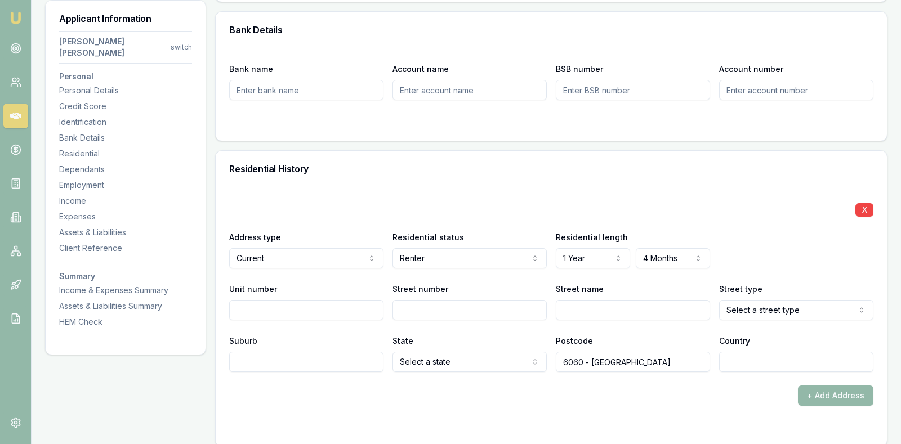
scroll to position [985, 0]
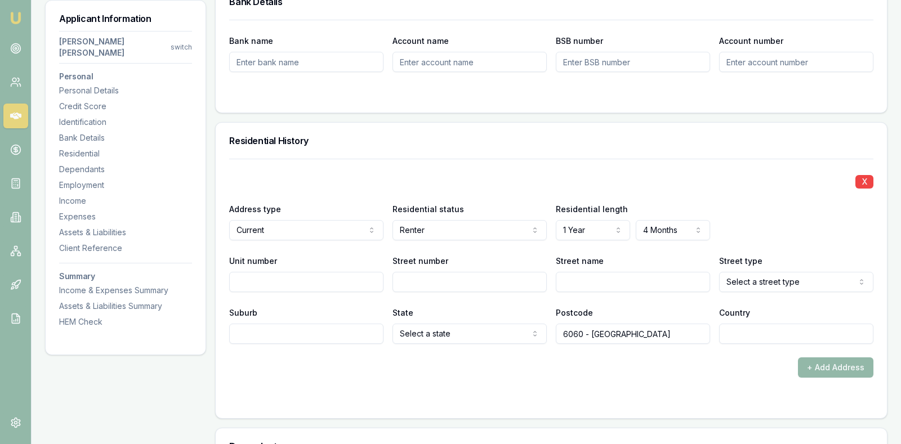
click at [487, 272] on input "Street number" at bounding box center [469, 282] width 154 height 20
type input "46"
type input "Ranch"
select select "Road"
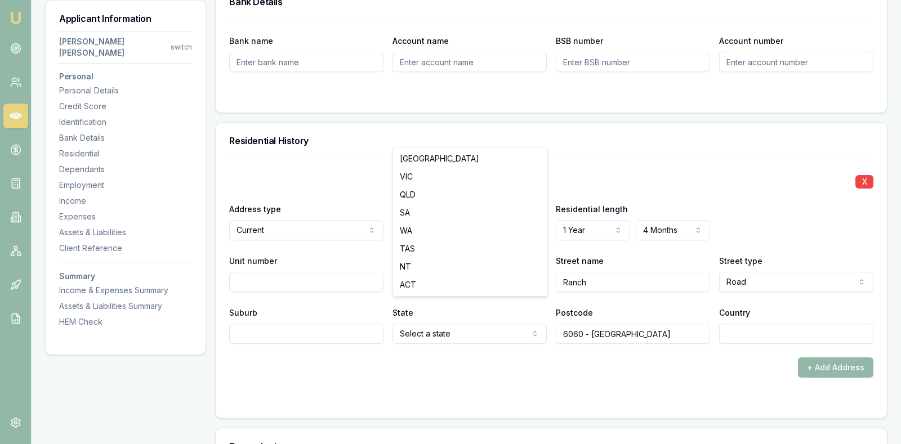
select select "WA"
click at [356, 324] on input "Suburb" at bounding box center [306, 334] width 154 height 20
click at [252, 324] on input "Marginup" at bounding box center [306, 334] width 154 height 20
type input "Mariginup"
click at [647, 324] on input "6060 - Tuart Hill" at bounding box center [633, 334] width 154 height 20
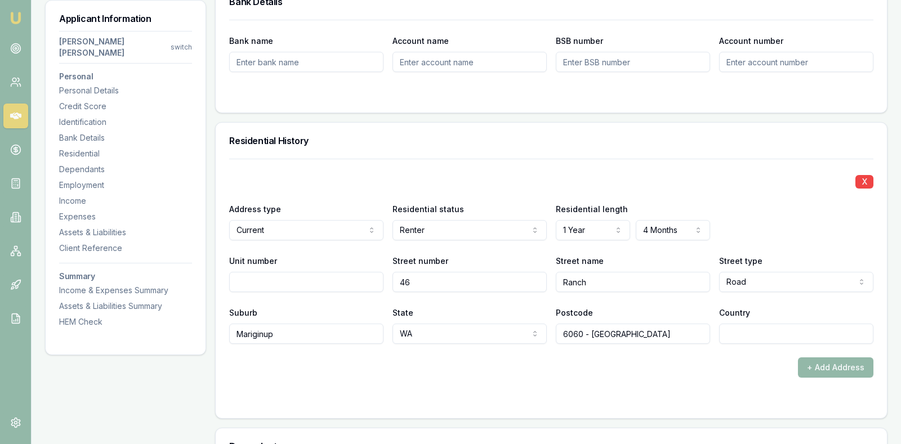
drag, startPoint x: 646, startPoint y: 314, endPoint x: 517, endPoint y: 305, distance: 129.3
click at [517, 306] on div "Suburb Mariginup State WA NSW VIC QLD SA WA TAS NT ACT Postcode 6060 - Tuart Hi…" at bounding box center [551, 325] width 644 height 38
type input "6078"
click at [562, 357] on form "X Address type Current Current Previous Residential status Renter Owner with mo…" at bounding box center [551, 282] width 644 height 246
click at [560, 357] on form "X Address type Current Current Previous Residential status Renter Owner with mo…" at bounding box center [551, 282] width 644 height 246
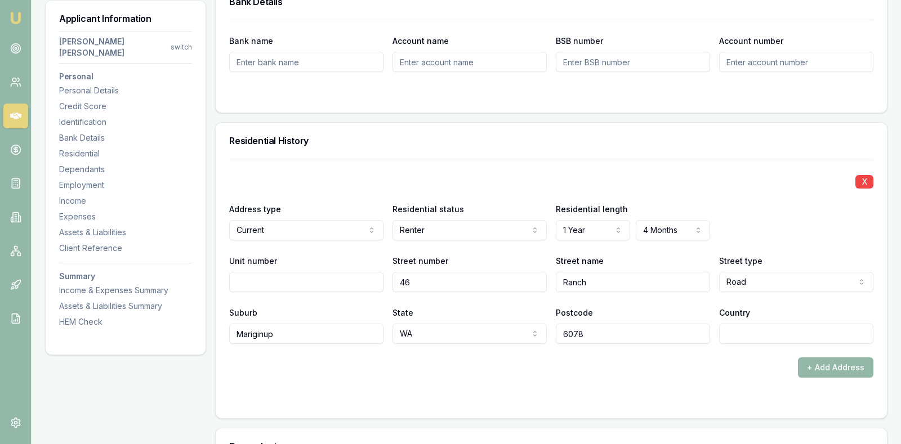
click at [565, 136] on h3 "Residential History" at bounding box center [551, 140] width 644 height 9
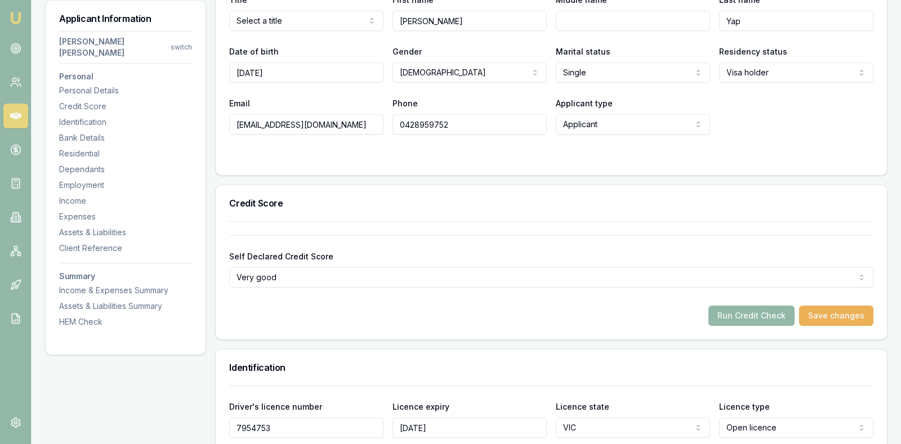
scroll to position [253, 0]
click at [772, 306] on button "Run Credit Check" at bounding box center [751, 316] width 86 height 20
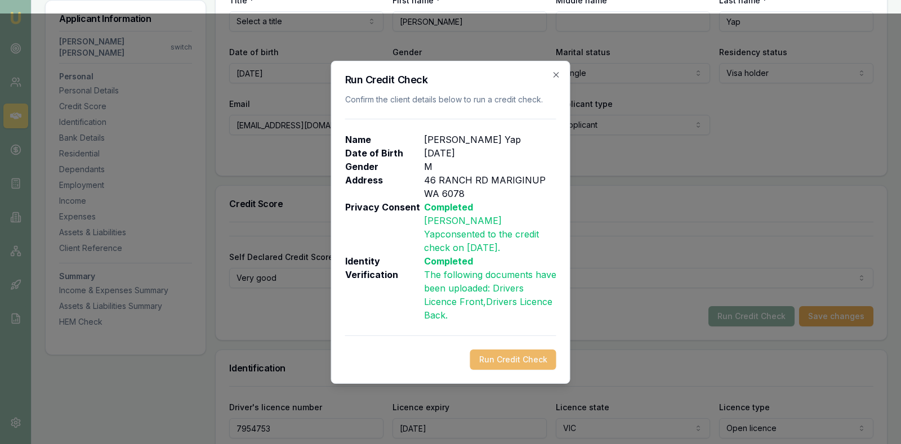
click at [517, 354] on button "Run Credit Check" at bounding box center [513, 360] width 86 height 20
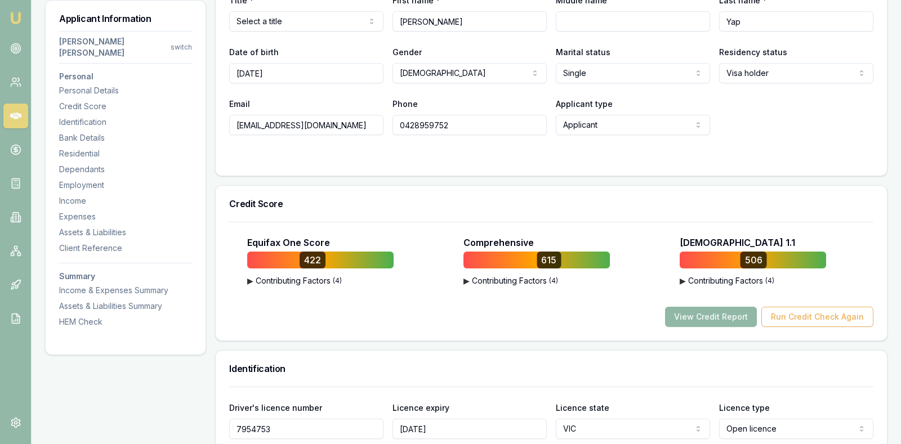
click at [694, 307] on button "View Credit Report" at bounding box center [711, 317] width 92 height 20
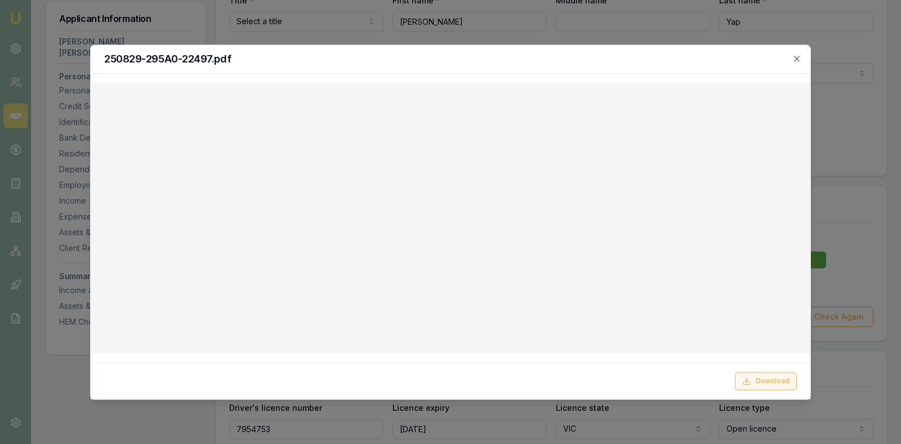
click at [752, 376] on button "Download" at bounding box center [766, 381] width 62 height 18
